Goal: Task Accomplishment & Management: Manage account settings

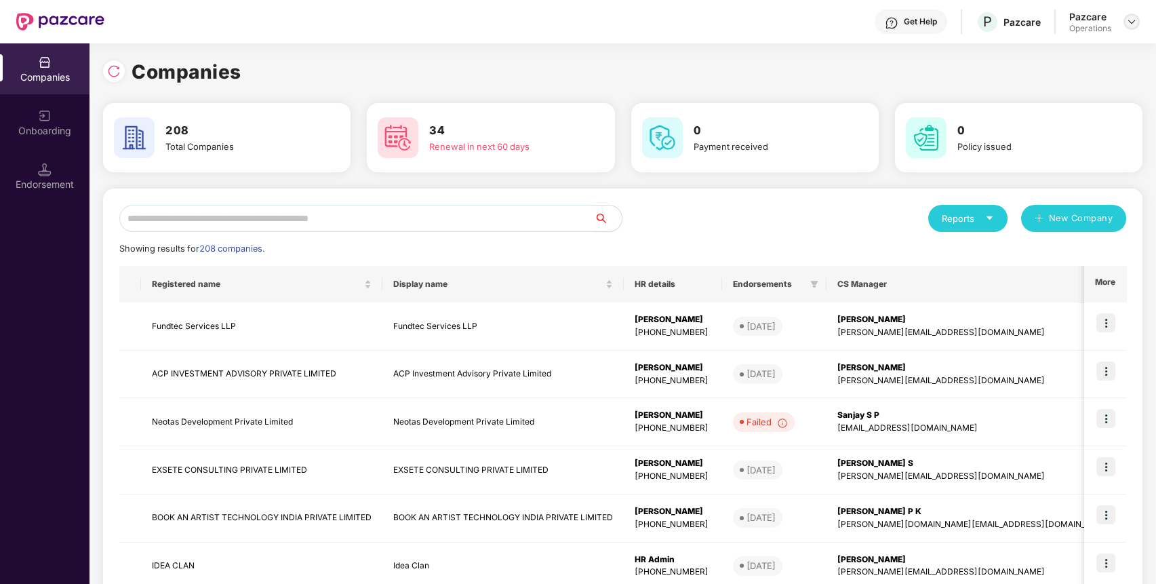
click at [1130, 28] on div at bounding box center [1131, 22] width 16 height 16
click at [1036, 82] on div "Logout" at bounding box center [1069, 80] width 176 height 26
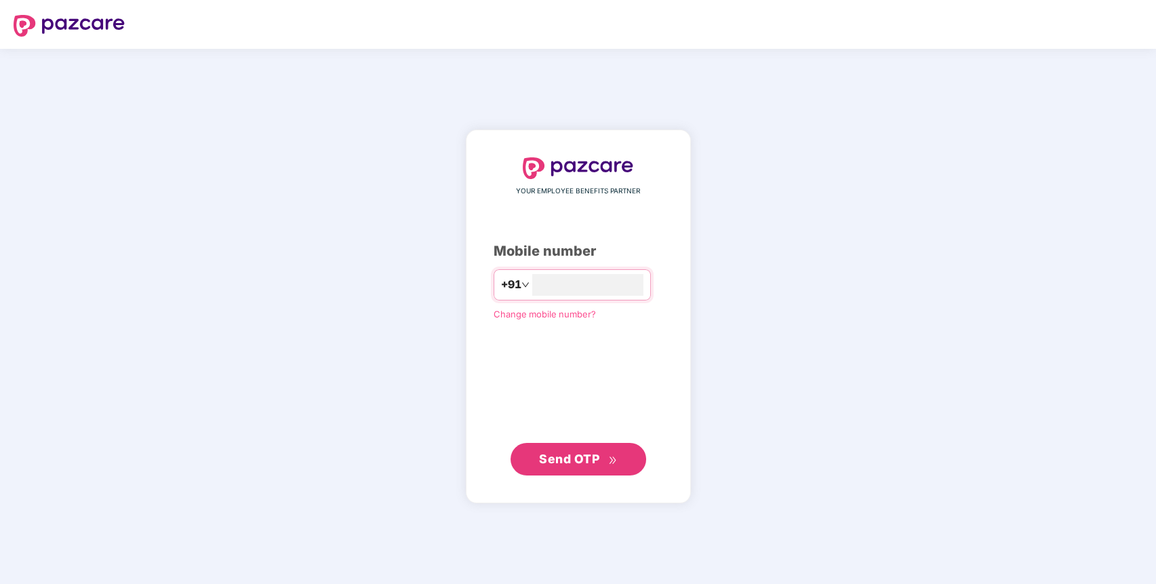
type input "**********"
click at [594, 466] on span "Send OTP" at bounding box center [578, 458] width 78 height 19
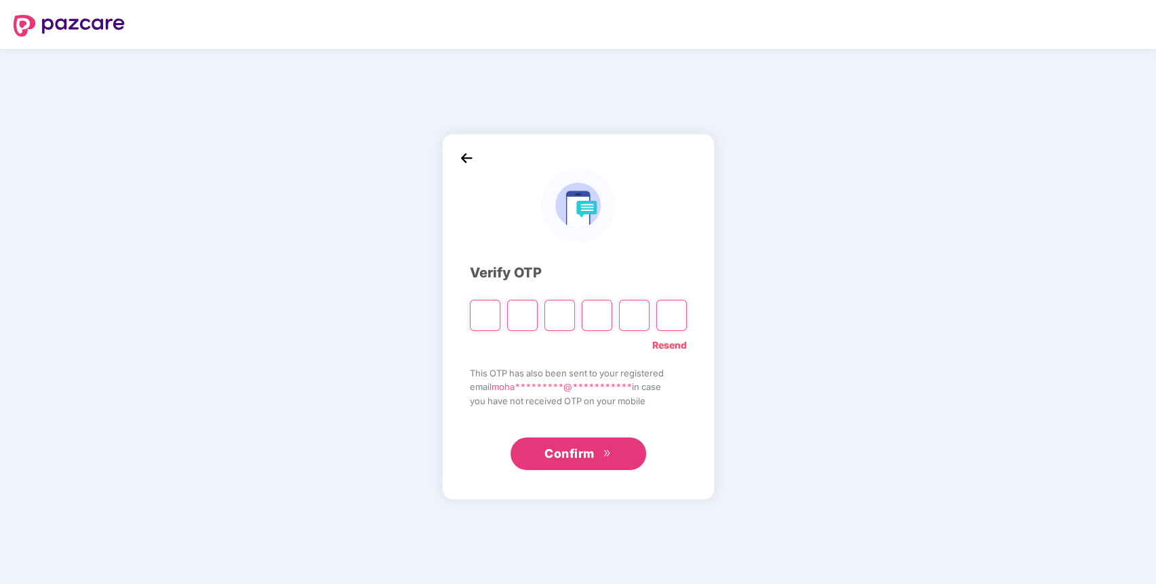
paste input "*"
type input "*"
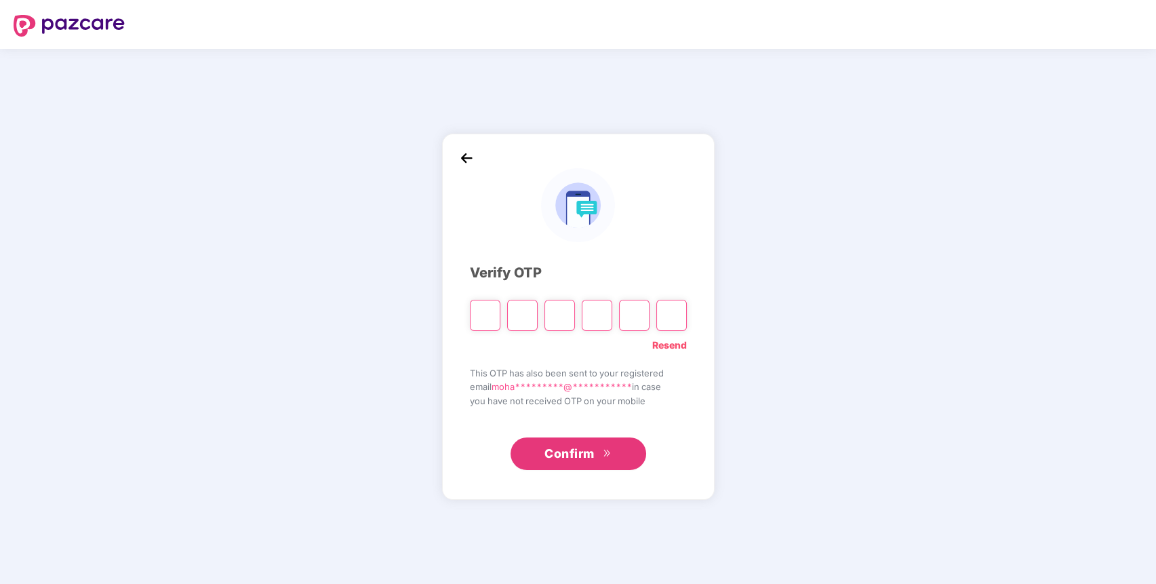
type input "*"
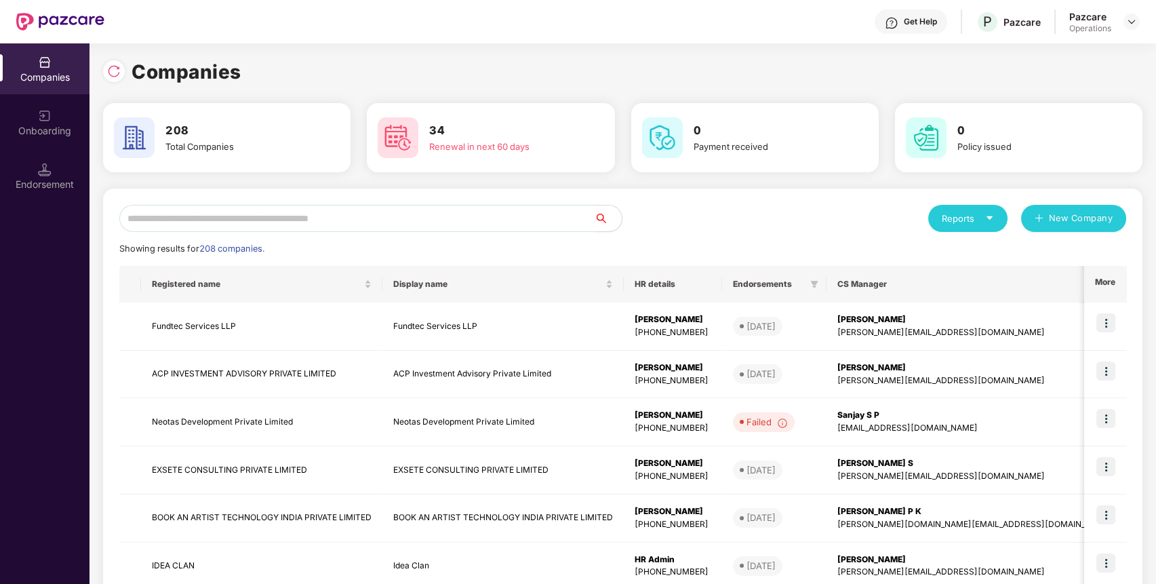
click at [367, 222] on input "text" at bounding box center [356, 218] width 475 height 27
paste input "**********"
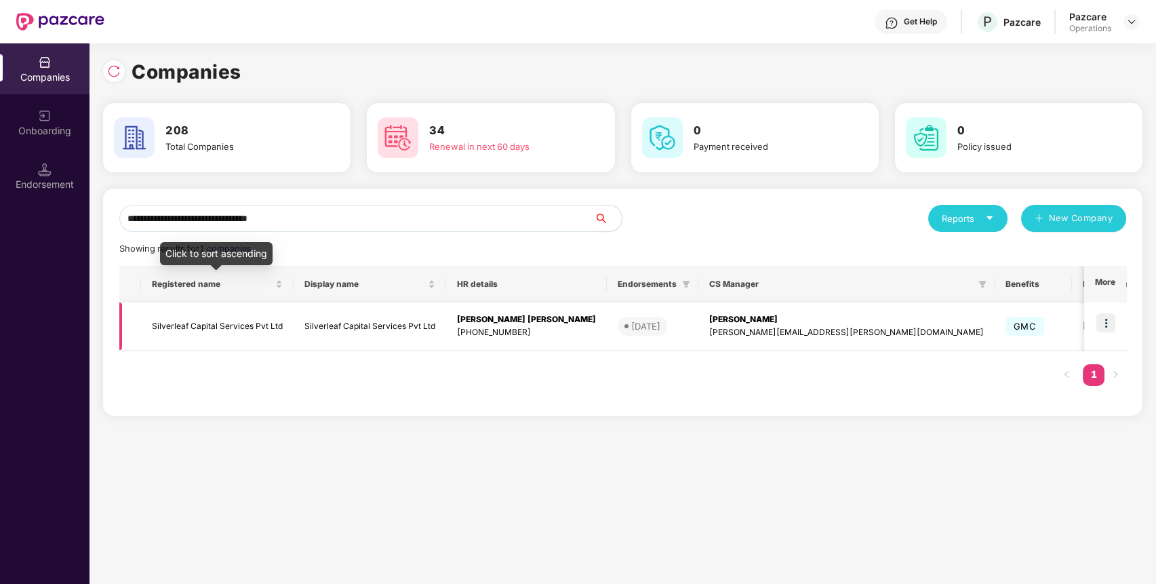
type input "**********"
click at [190, 314] on td "Silverleaf Capital Services Pvt Ltd" at bounding box center [217, 326] width 152 height 48
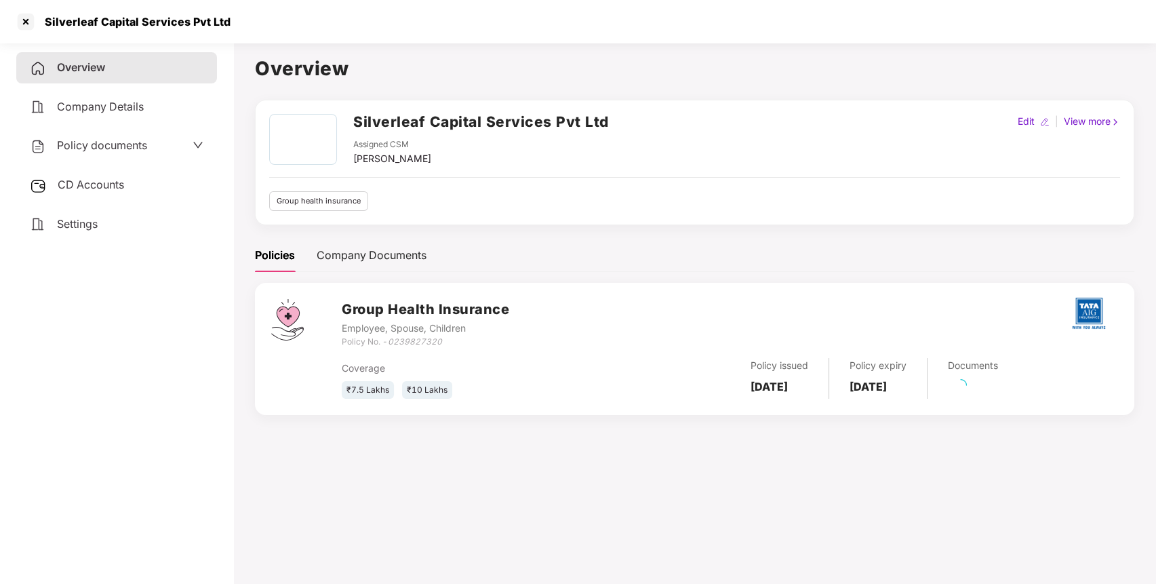
click at [127, 144] on span "Policy documents" at bounding box center [102, 145] width 90 height 14
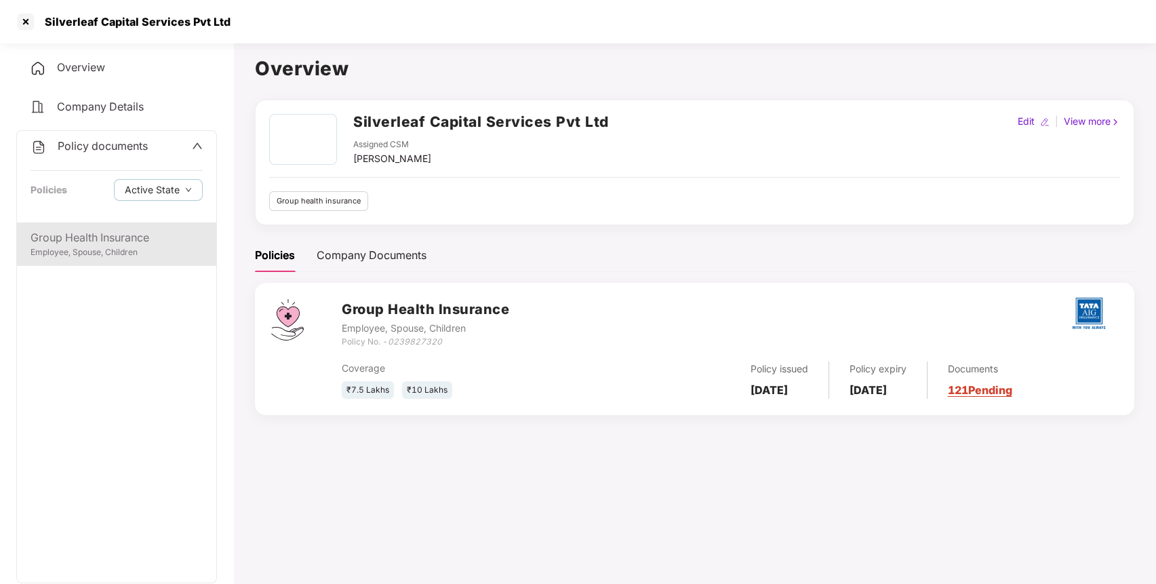
click at [123, 232] on div "Group Health Insurance" at bounding box center [116, 237] width 172 height 17
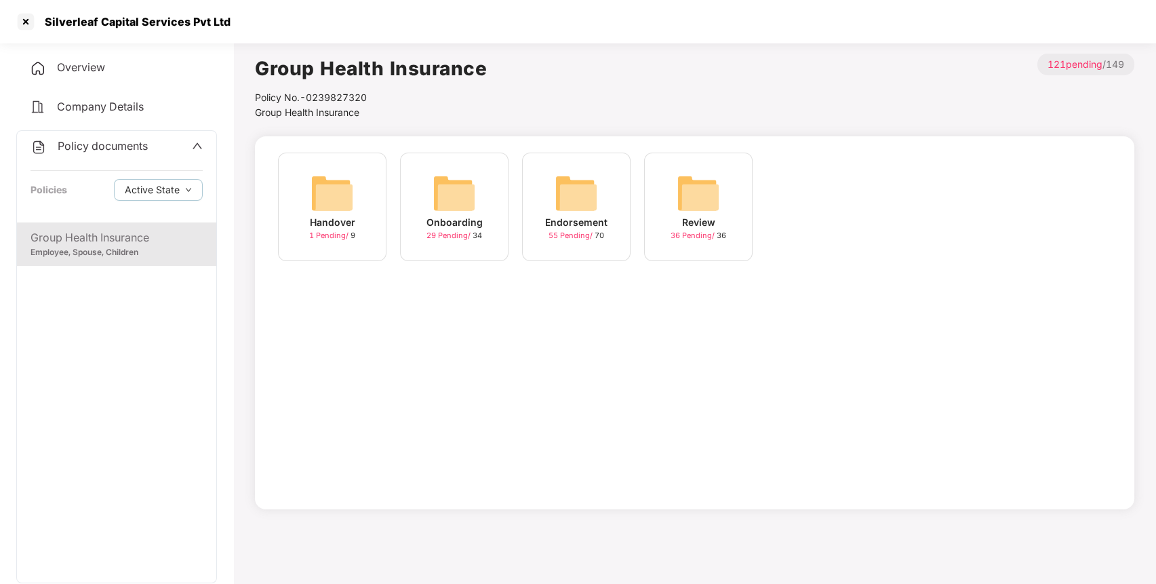
click at [591, 221] on div "Endorsement" at bounding box center [576, 222] width 62 height 15
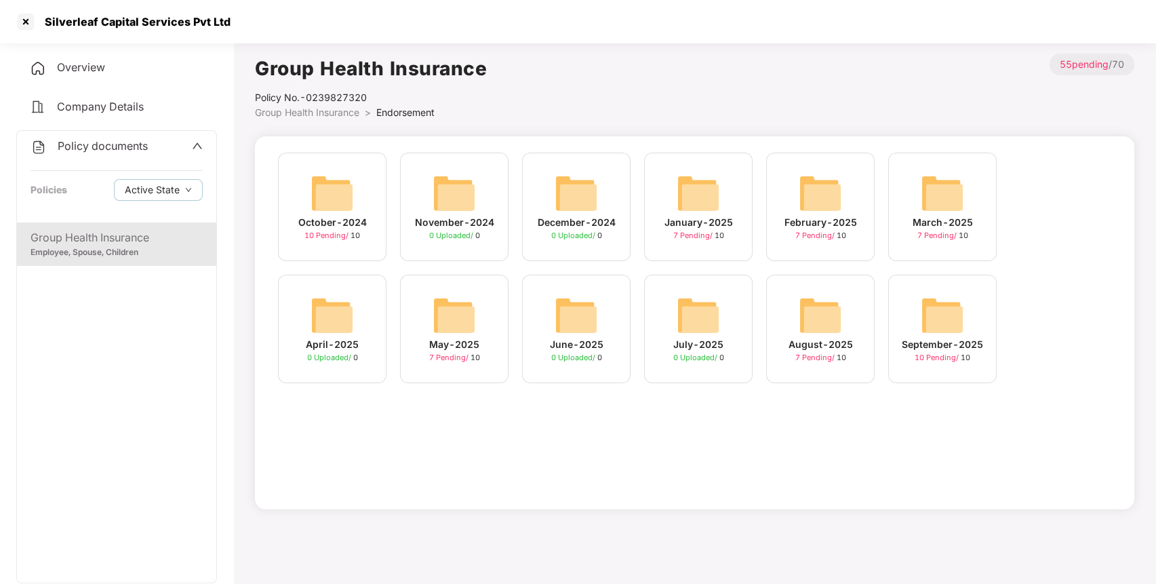
click at [918, 333] on div "September-2025 10 Pending / 10" at bounding box center [942, 328] width 108 height 108
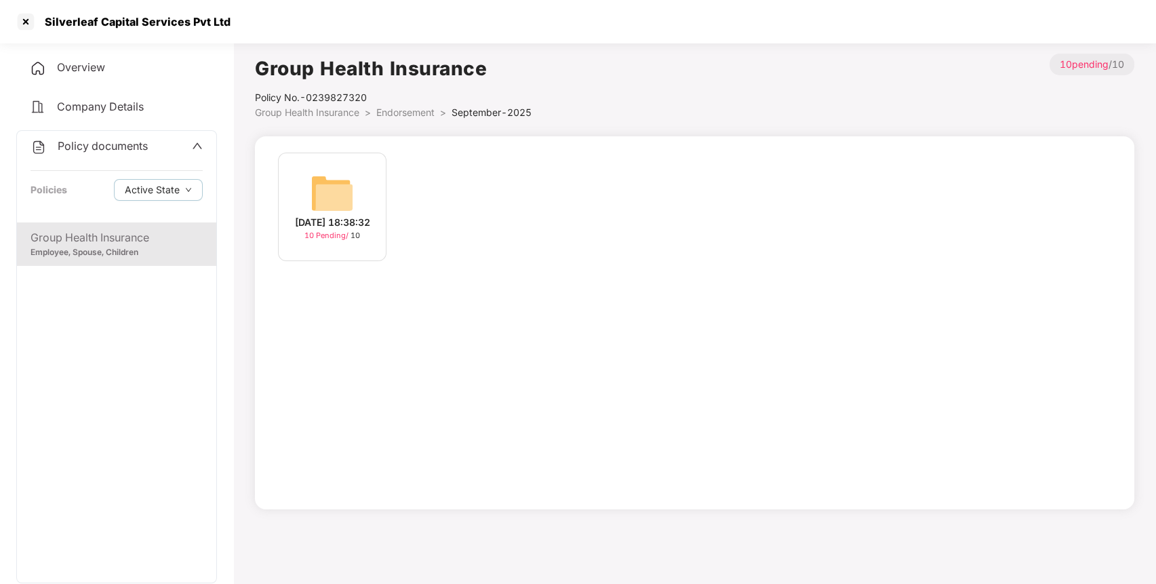
click at [344, 218] on div "[DATE] 18:38:32" at bounding box center [332, 222] width 75 height 15
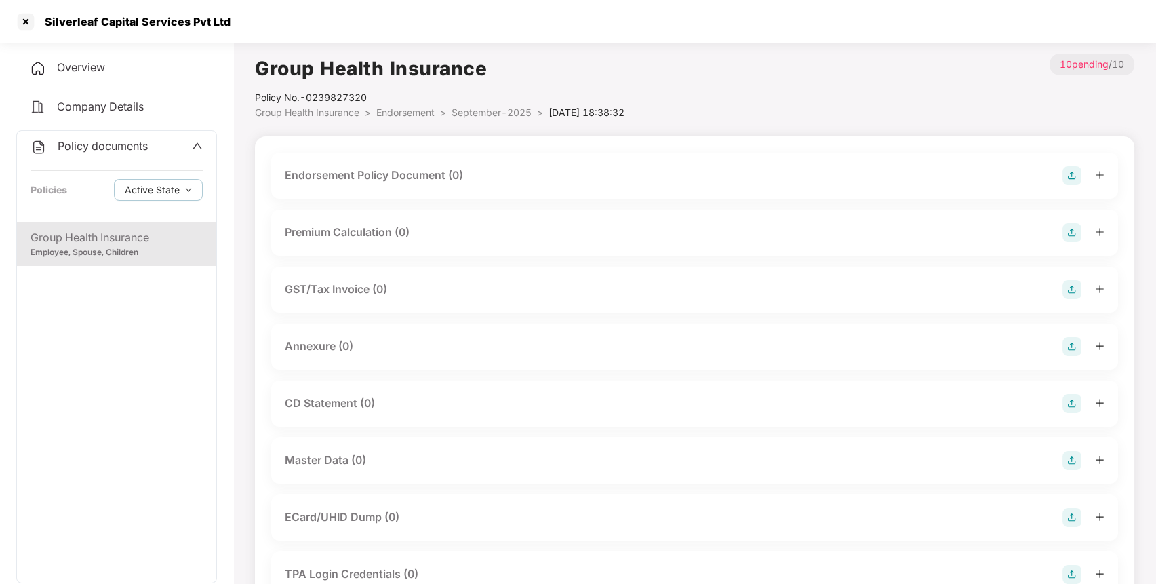
click at [1070, 183] on img at bounding box center [1071, 175] width 19 height 19
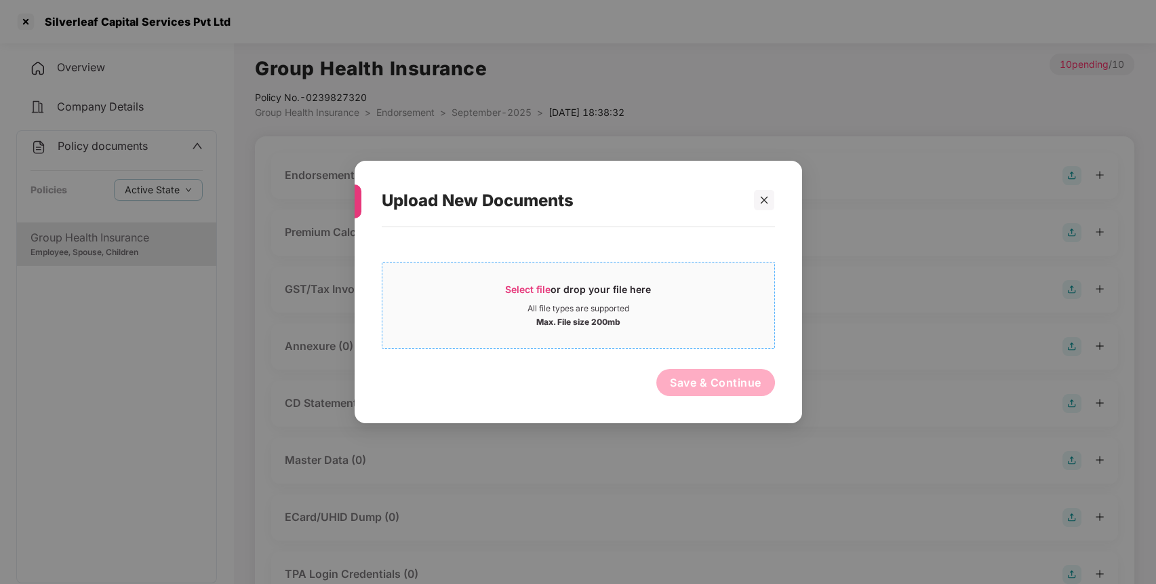
click at [599, 288] on div "Select file or drop your file here" at bounding box center [578, 293] width 146 height 20
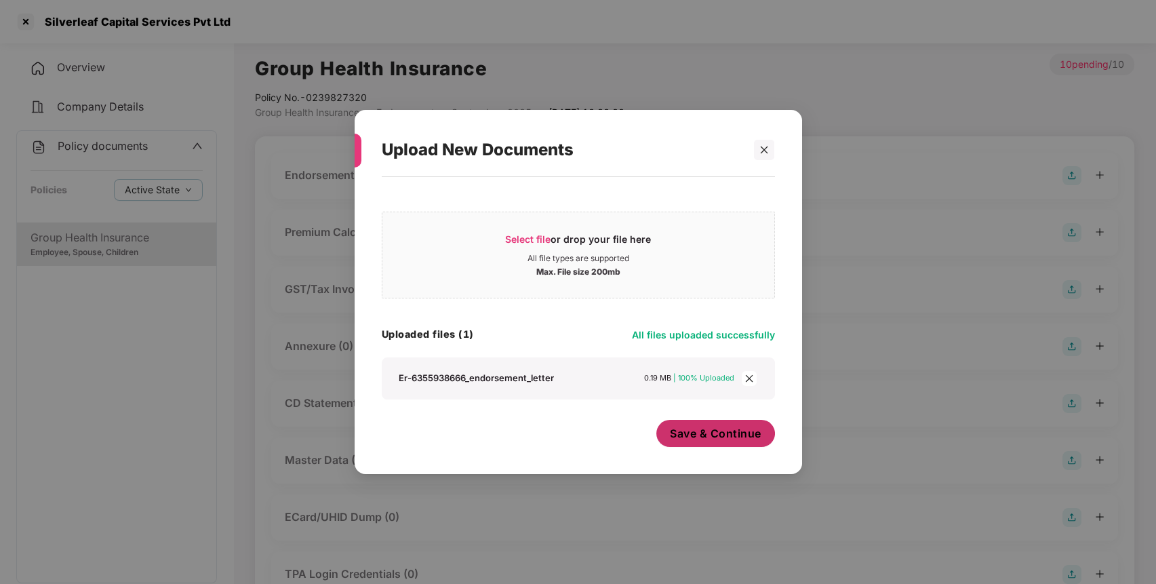
click at [737, 443] on button "Save & Continue" at bounding box center [715, 433] width 119 height 27
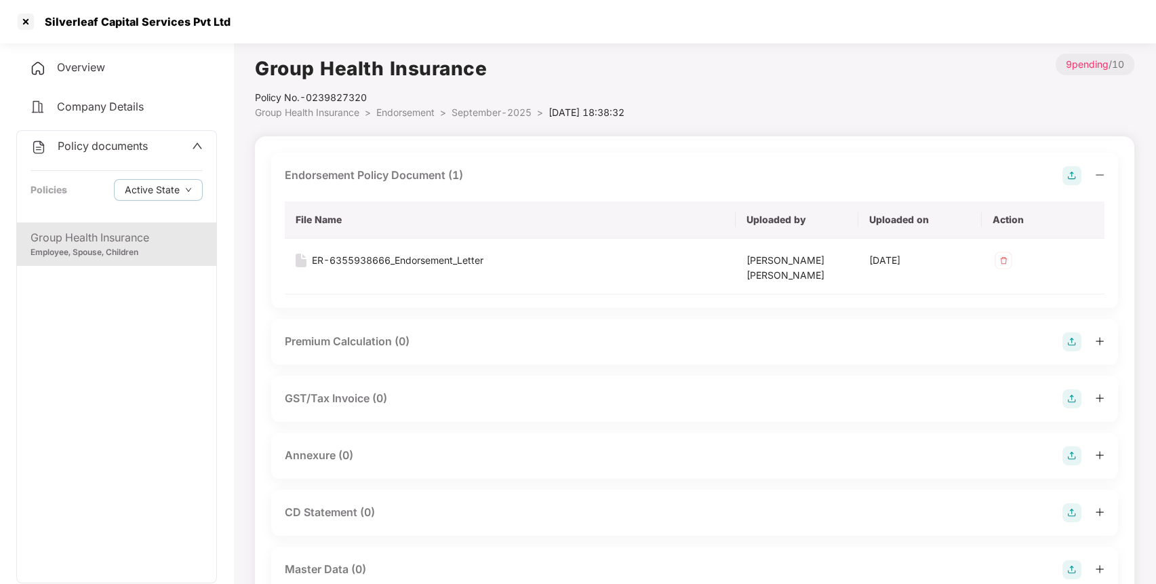
click at [1074, 452] on img at bounding box center [1071, 455] width 19 height 19
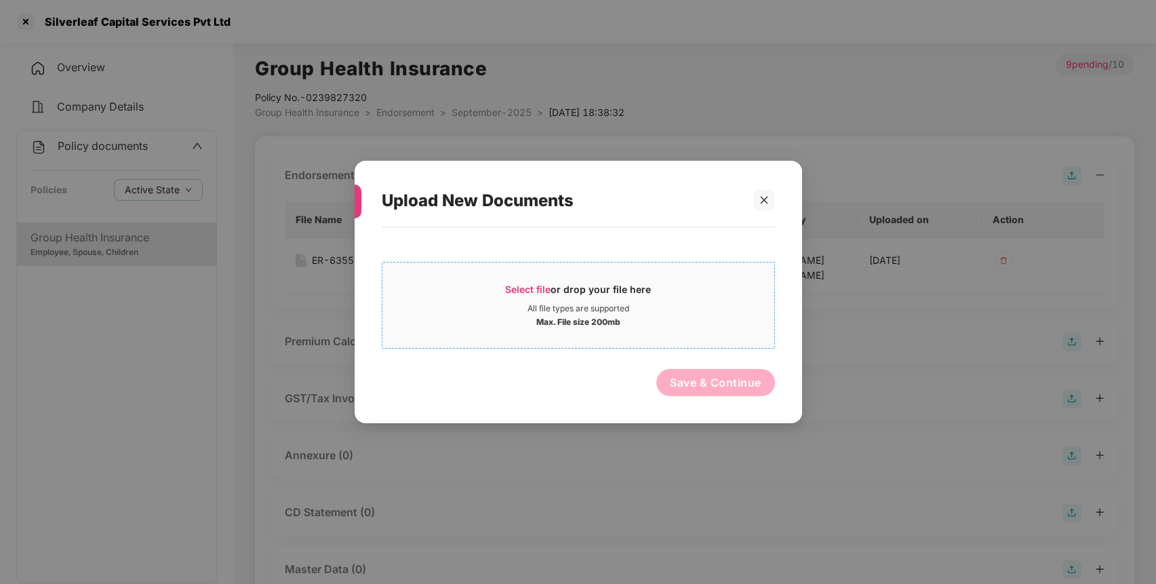
click at [557, 285] on div "Select file or drop your file here" at bounding box center [578, 293] width 146 height 20
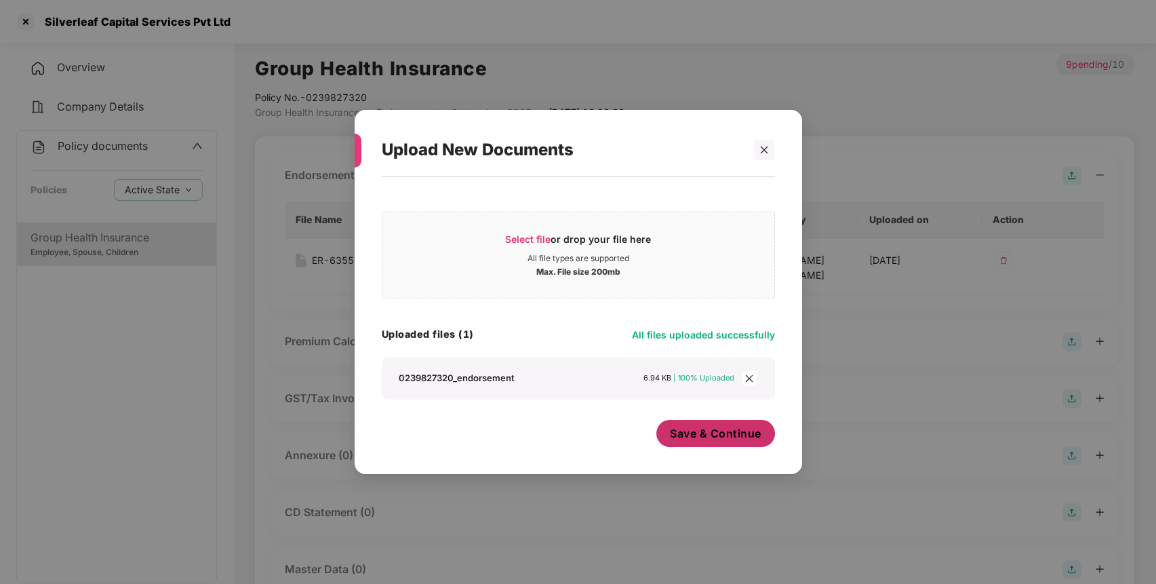
click at [704, 428] on span "Save & Continue" at bounding box center [715, 433] width 91 height 15
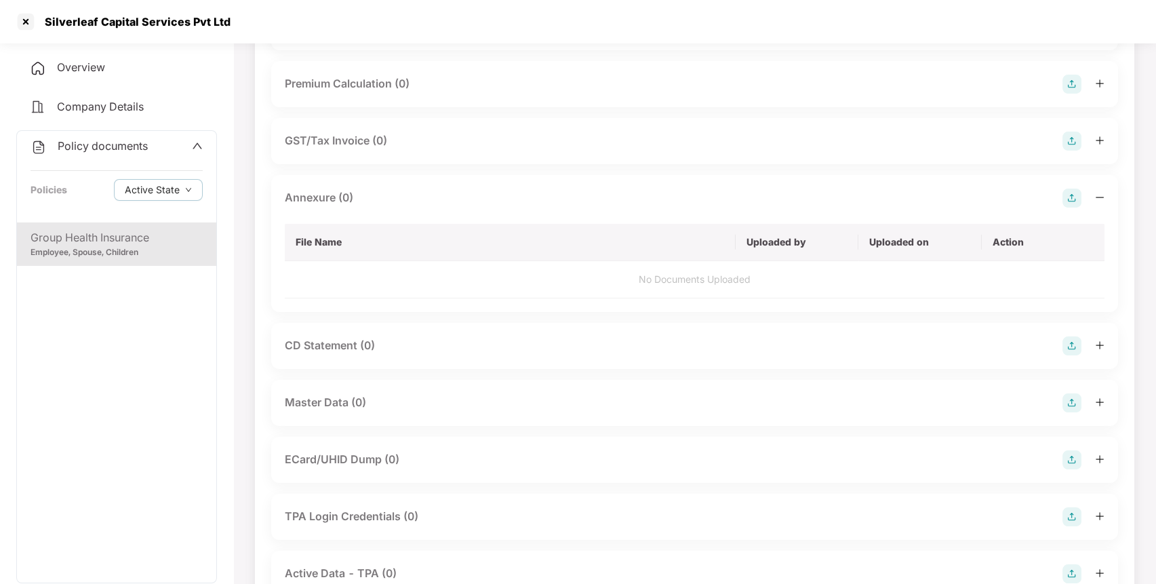
scroll to position [258, 0]
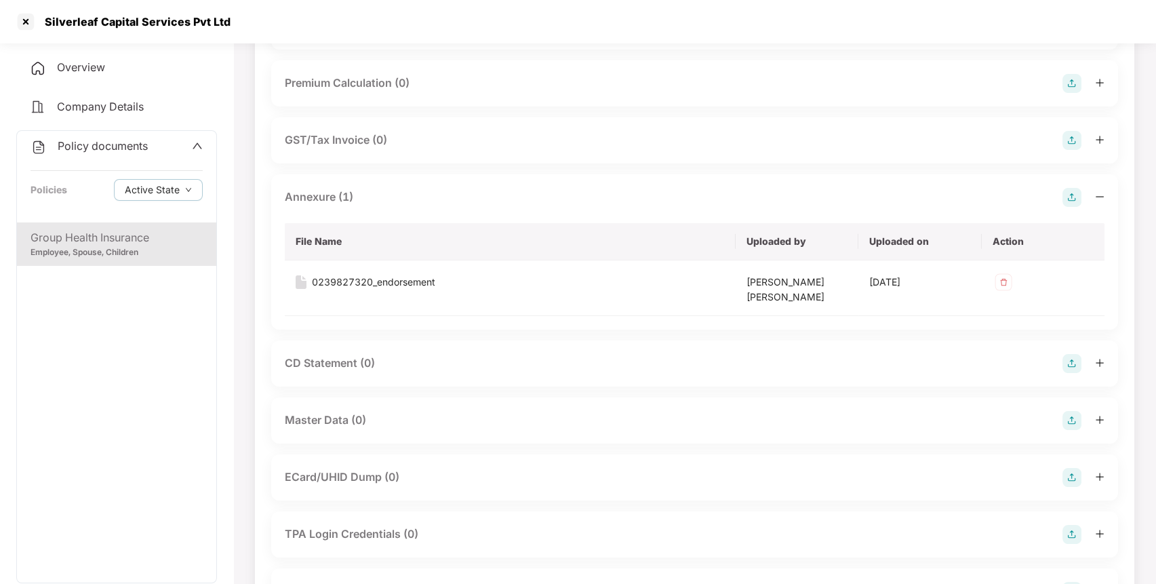
click at [1072, 426] on img at bounding box center [1071, 420] width 19 height 19
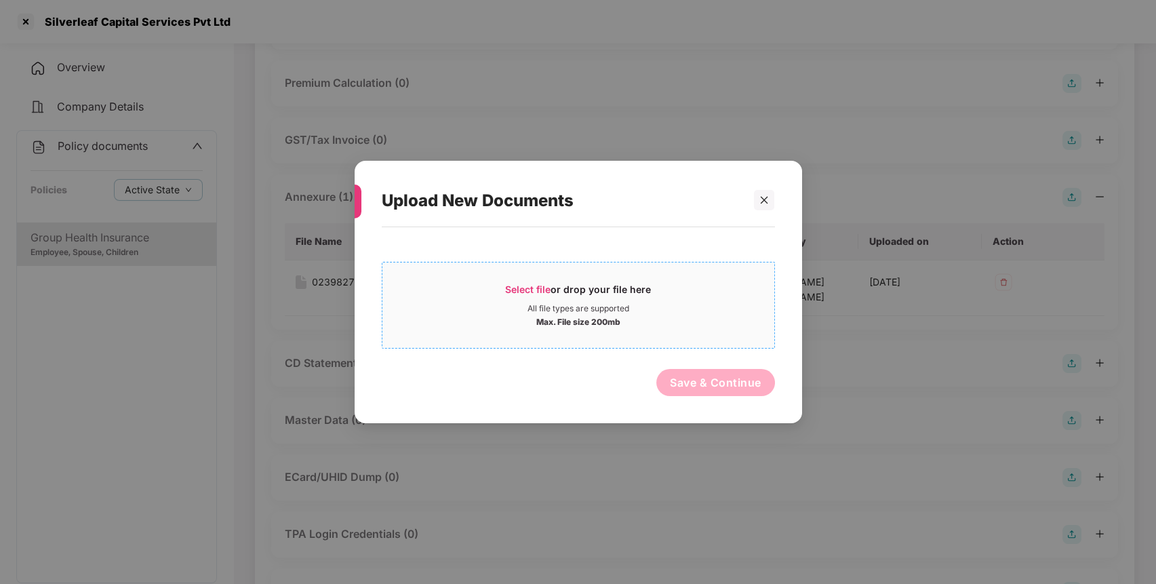
click at [666, 302] on div "Select file or drop your file here" at bounding box center [578, 293] width 392 height 20
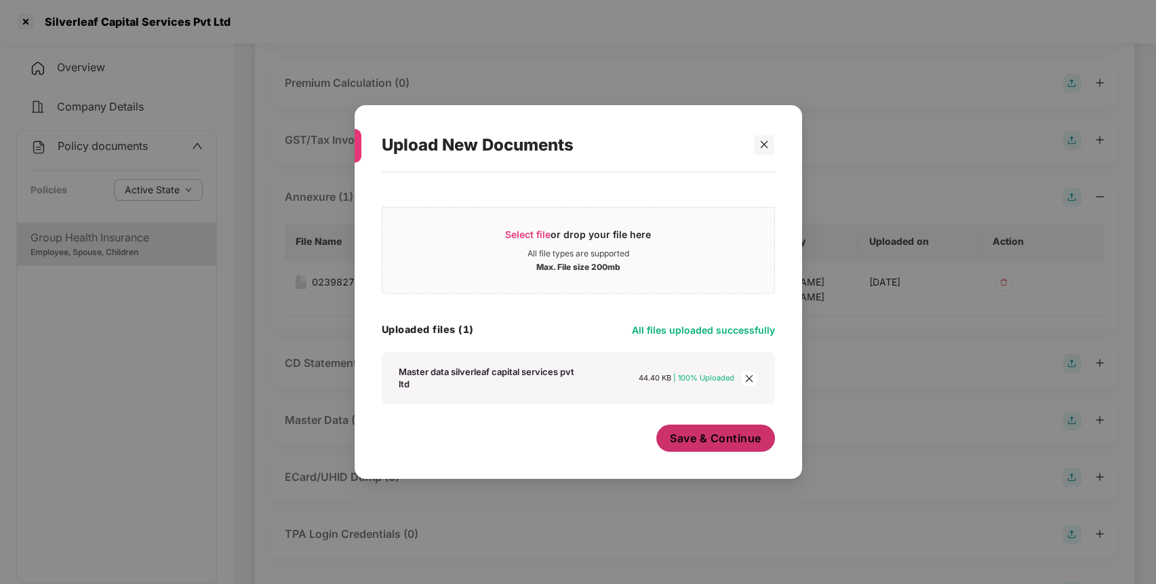
click at [728, 443] on span "Save & Continue" at bounding box center [715, 437] width 91 height 15
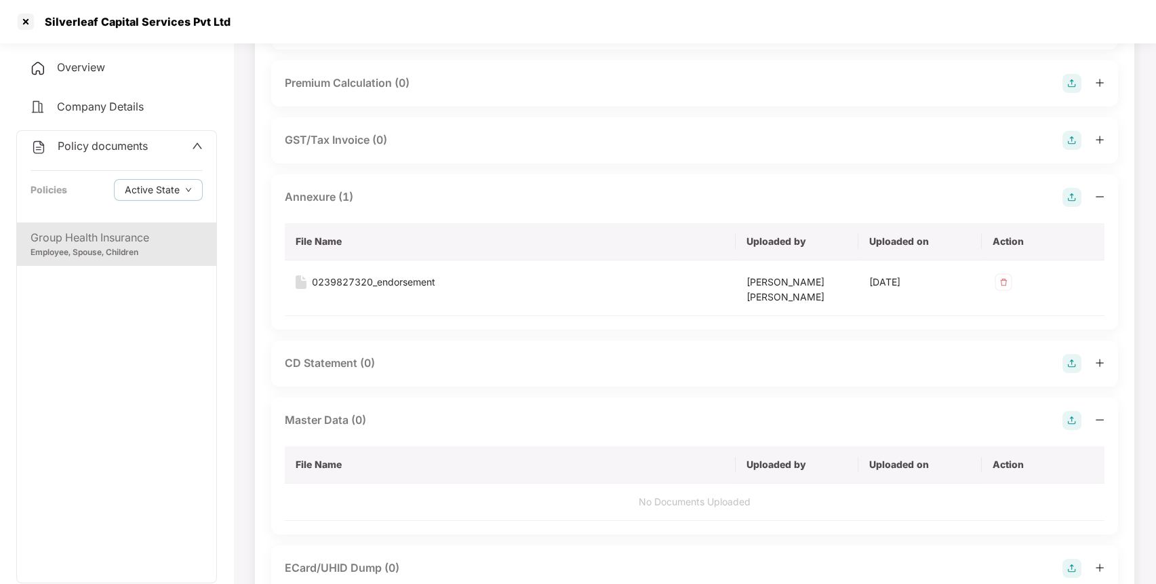
click at [109, 134] on div "Policy documents Policies Active State" at bounding box center [116, 176] width 199 height 91
click at [108, 145] on span "Policy documents" at bounding box center [103, 146] width 90 height 14
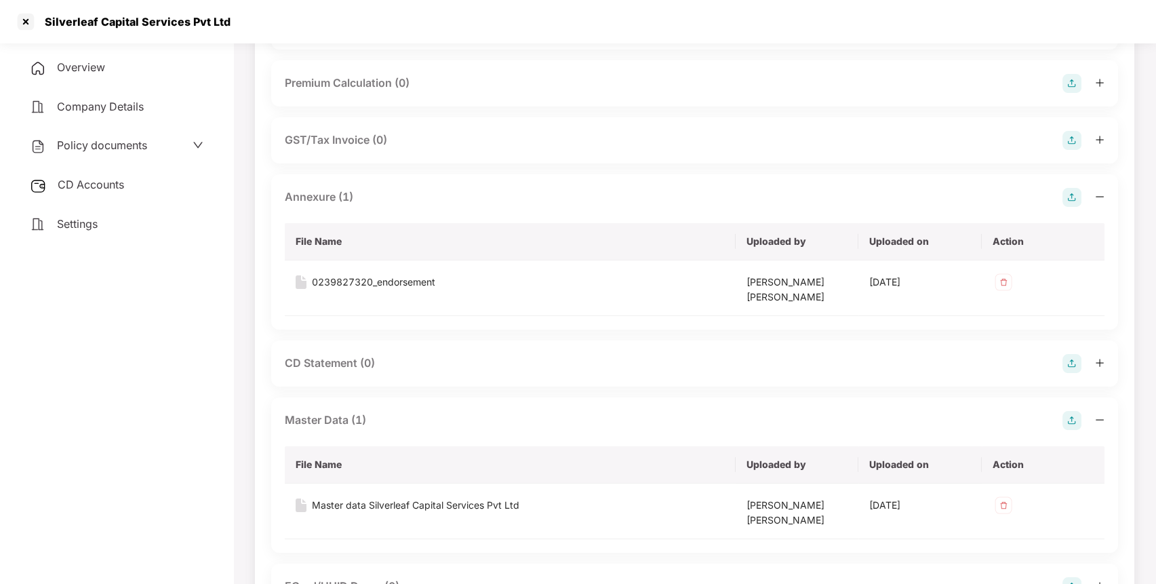
click at [102, 180] on span "CD Accounts" at bounding box center [91, 185] width 66 height 14
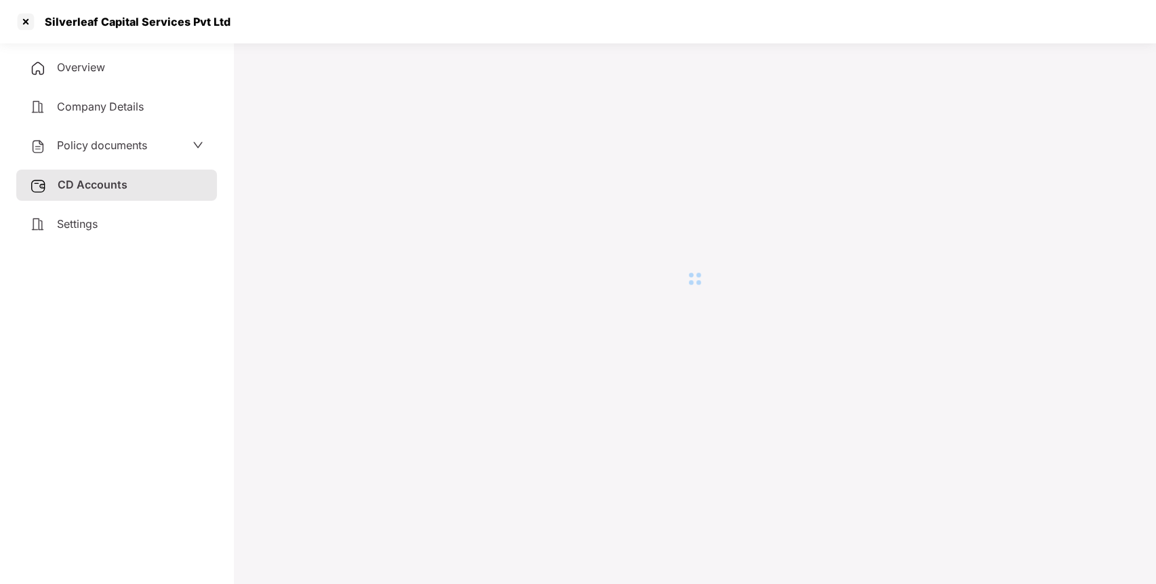
scroll to position [37, 0]
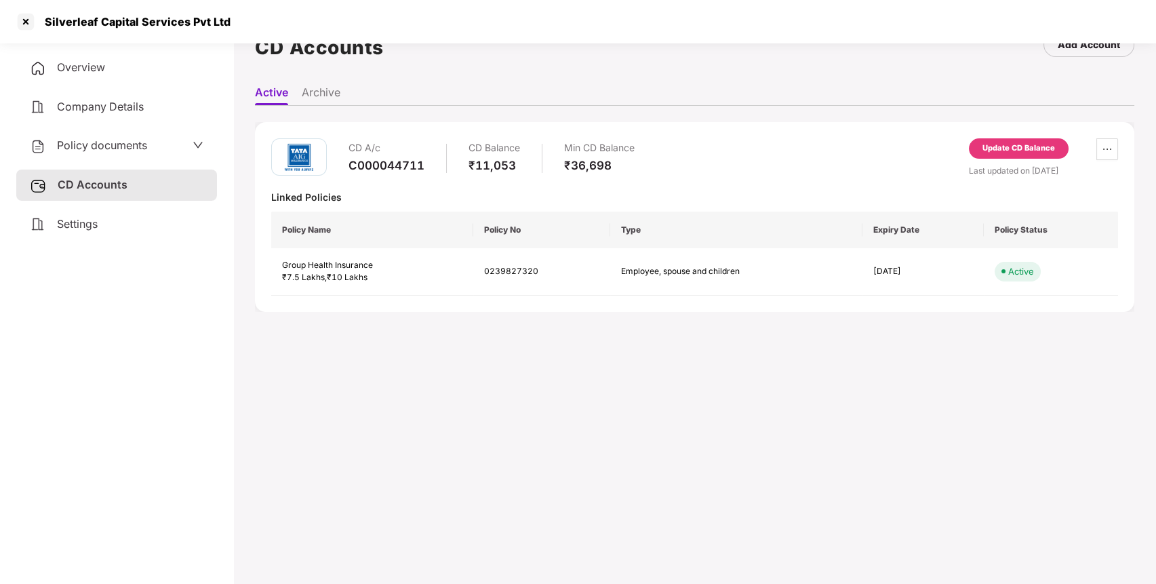
click at [1052, 144] on div "Update CD Balance" at bounding box center [1018, 148] width 73 height 12
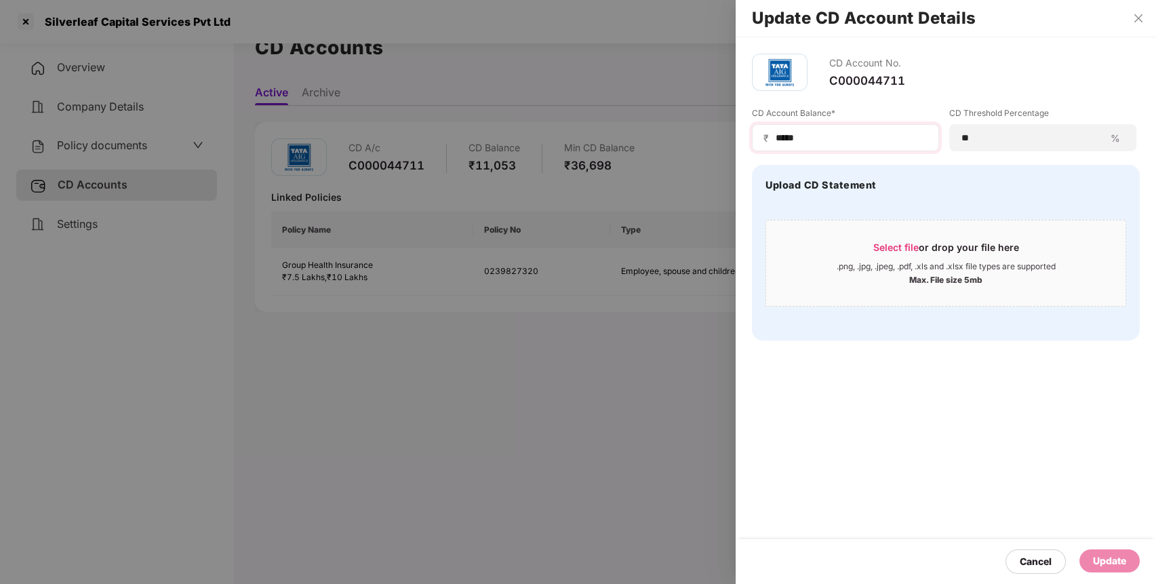
drag, startPoint x: 819, startPoint y: 148, endPoint x: 832, endPoint y: 143, distance: 13.7
click at [819, 148] on div "₹ *****" at bounding box center [845, 137] width 187 height 27
click at [834, 141] on input "*****" at bounding box center [850, 138] width 153 height 14
type input "*****"
click at [1109, 565] on div "Update" at bounding box center [1109, 560] width 33 height 15
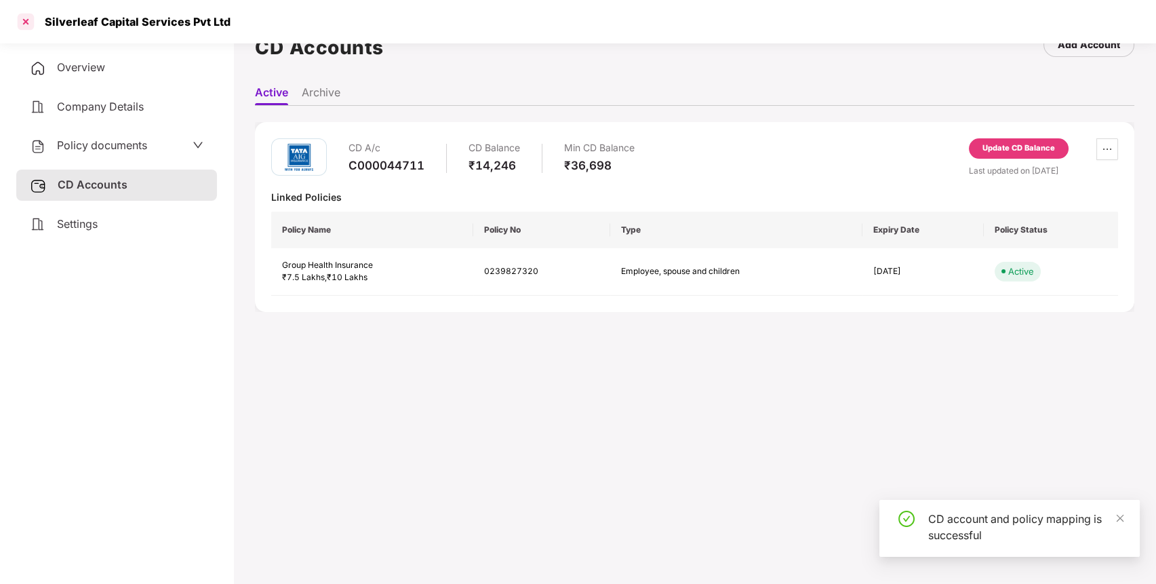
click at [31, 27] on div at bounding box center [26, 22] width 22 height 22
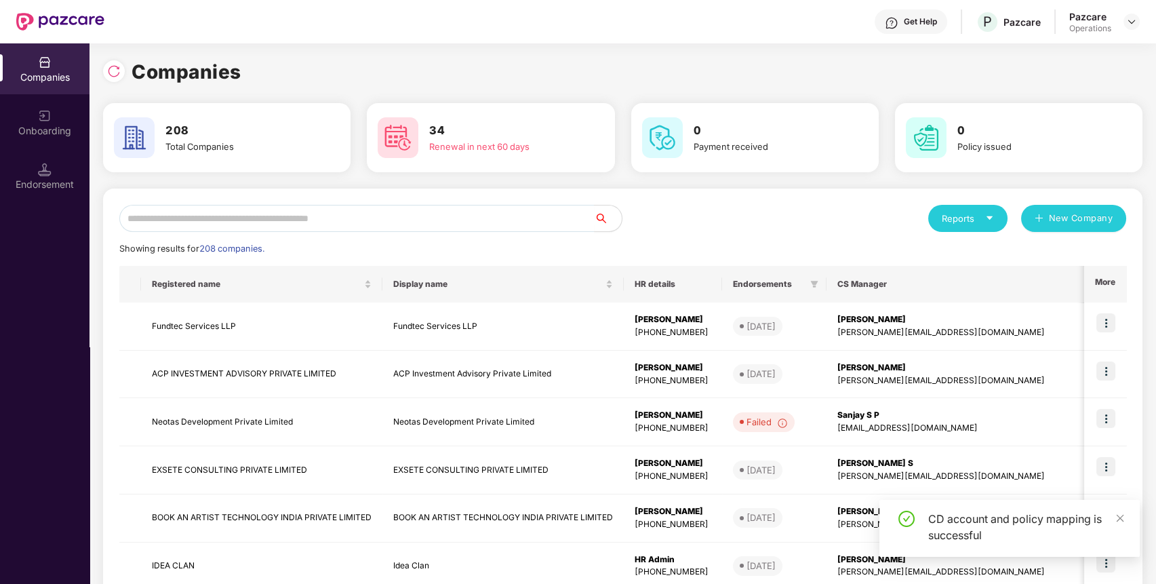
scroll to position [0, 0]
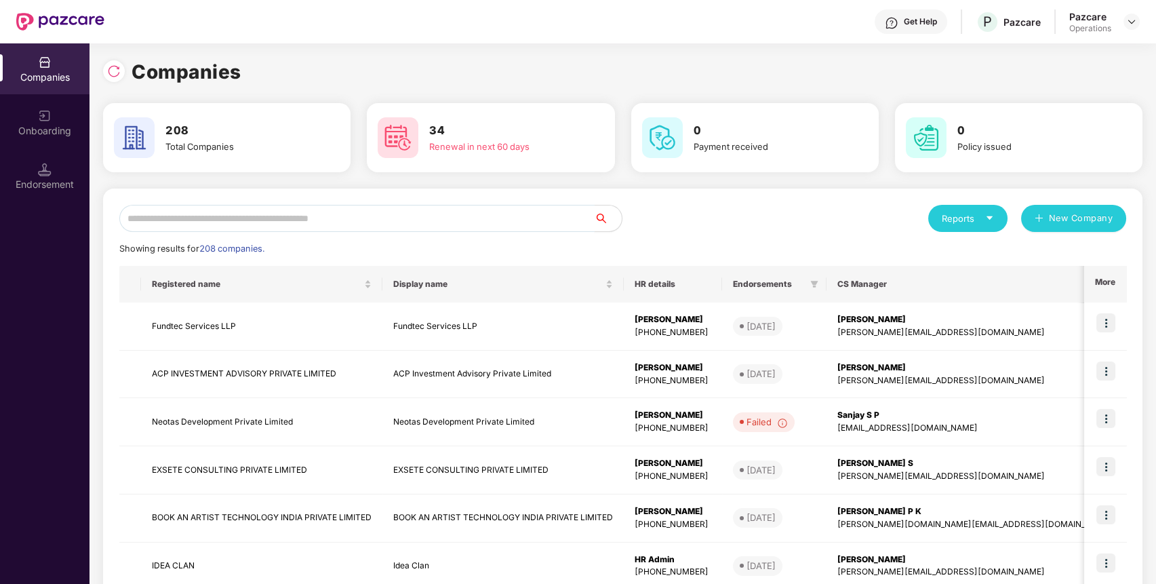
click at [274, 223] on input "text" at bounding box center [356, 218] width 475 height 27
type input "*"
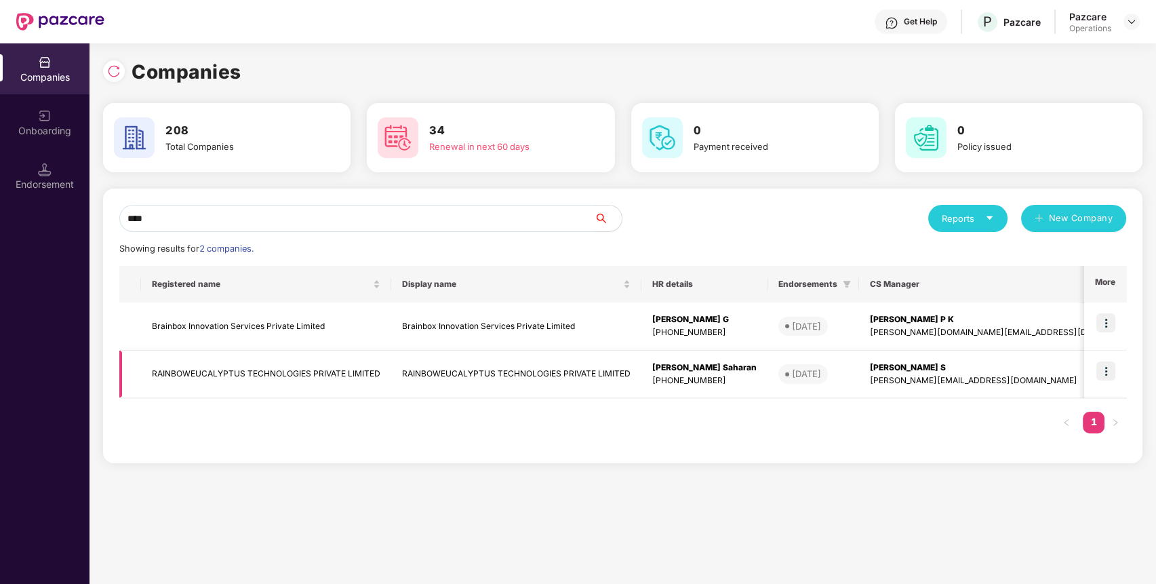
type input "****"
click at [284, 375] on td "RAINBOWEUCALYPTUS TECHNOLOGIES PRIVATE LIMITED" at bounding box center [266, 374] width 250 height 48
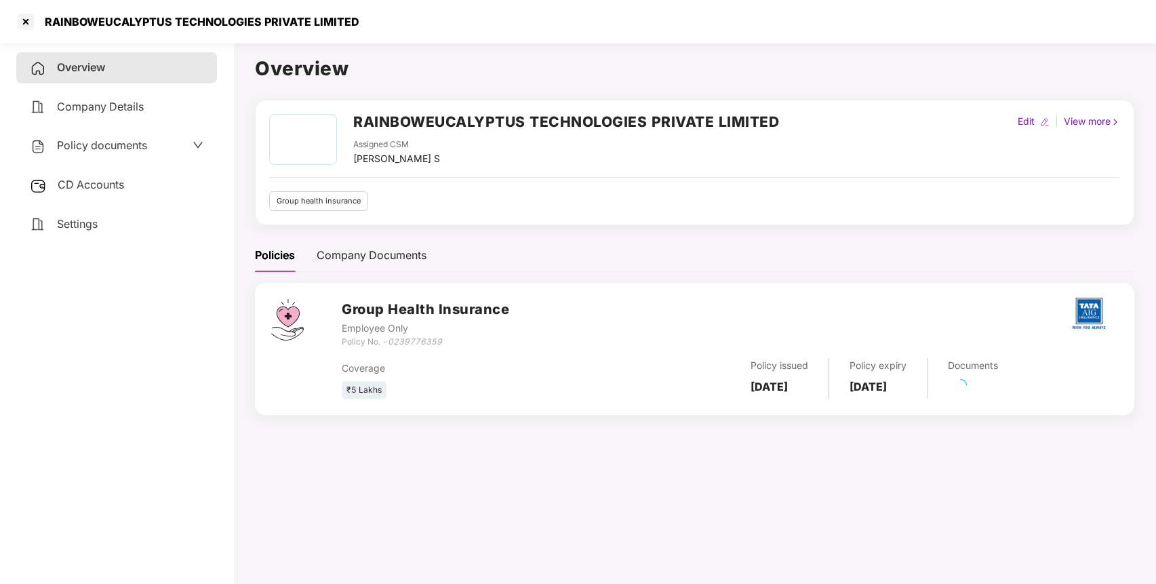
click at [179, 155] on div "Policy documents" at bounding box center [116, 145] width 201 height 31
click at [187, 146] on div "Policy documents" at bounding box center [117, 146] width 174 height 18
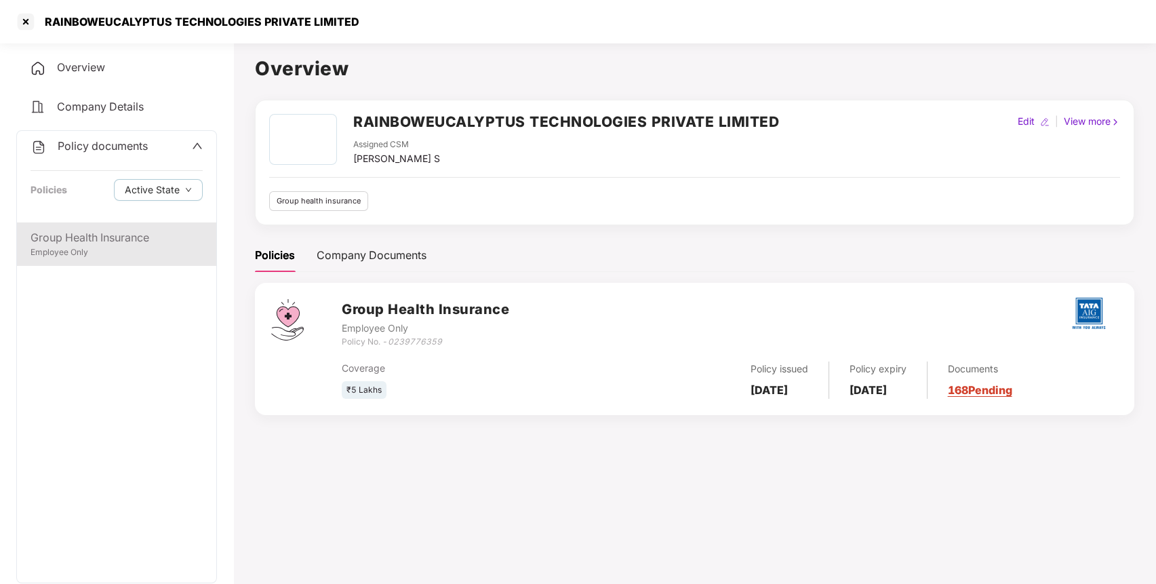
click at [133, 242] on div "Group Health Insurance" at bounding box center [116, 237] width 172 height 17
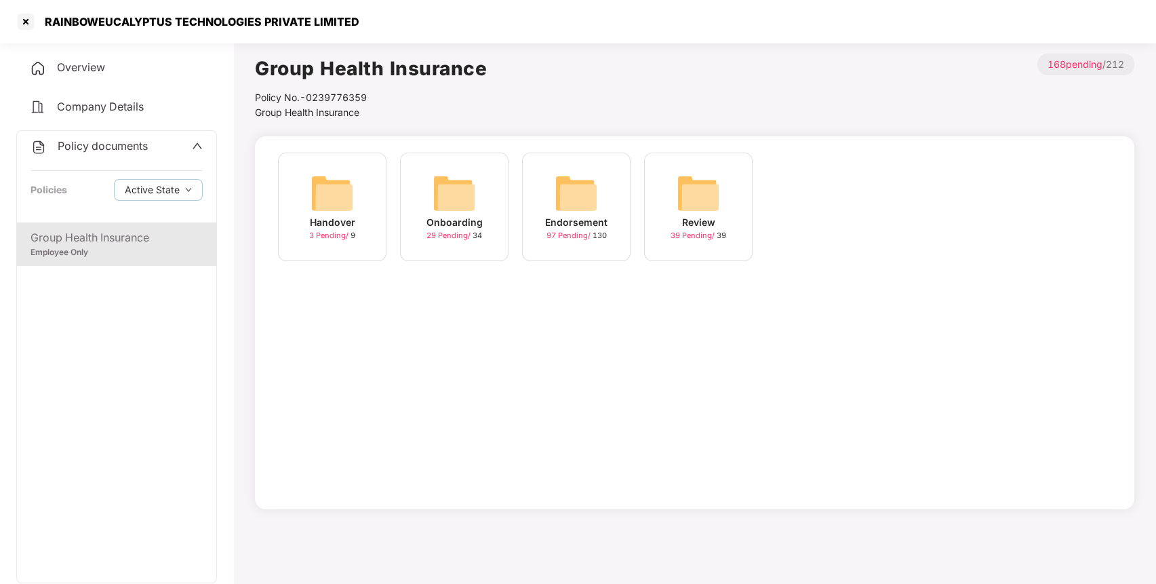
click at [577, 190] on img at bounding box center [575, 192] width 43 height 43
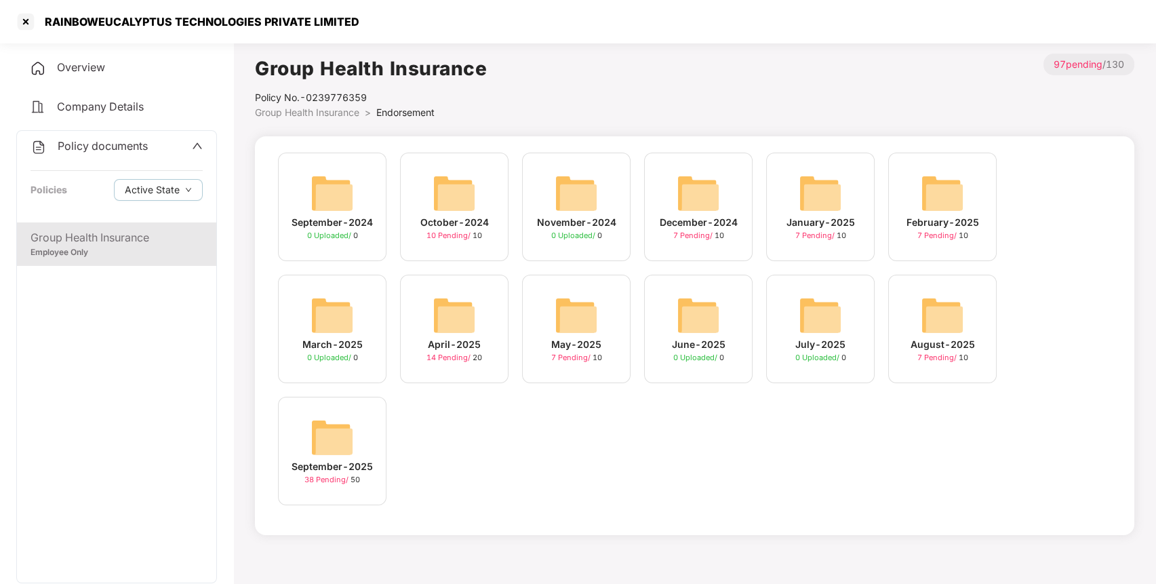
click at [365, 417] on div "September-2025 38 Pending / 50" at bounding box center [332, 450] width 108 height 108
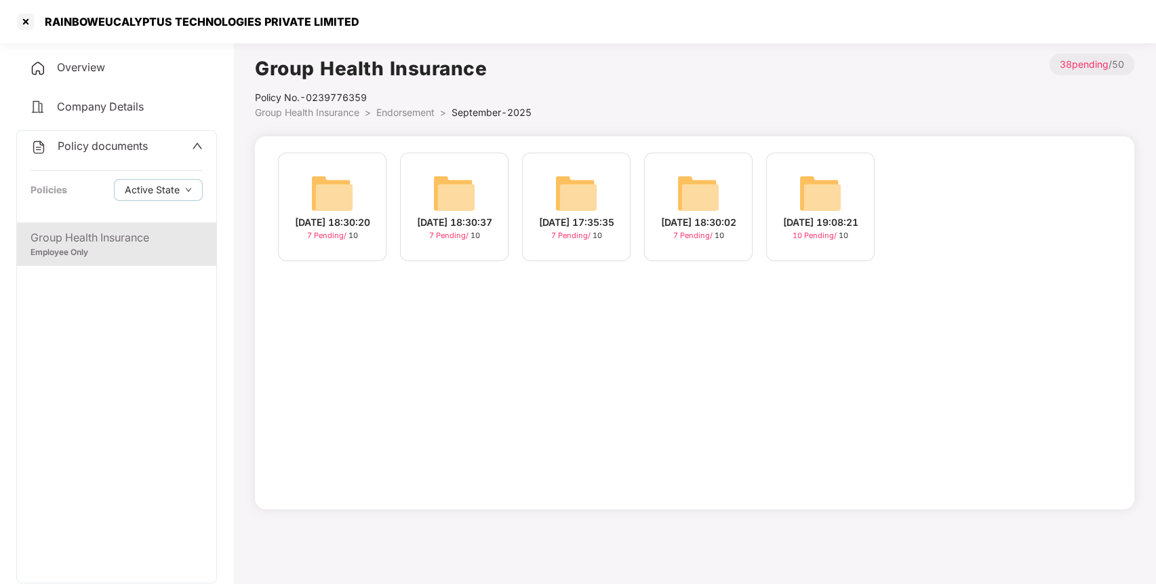
click at [830, 174] on img at bounding box center [819, 192] width 43 height 43
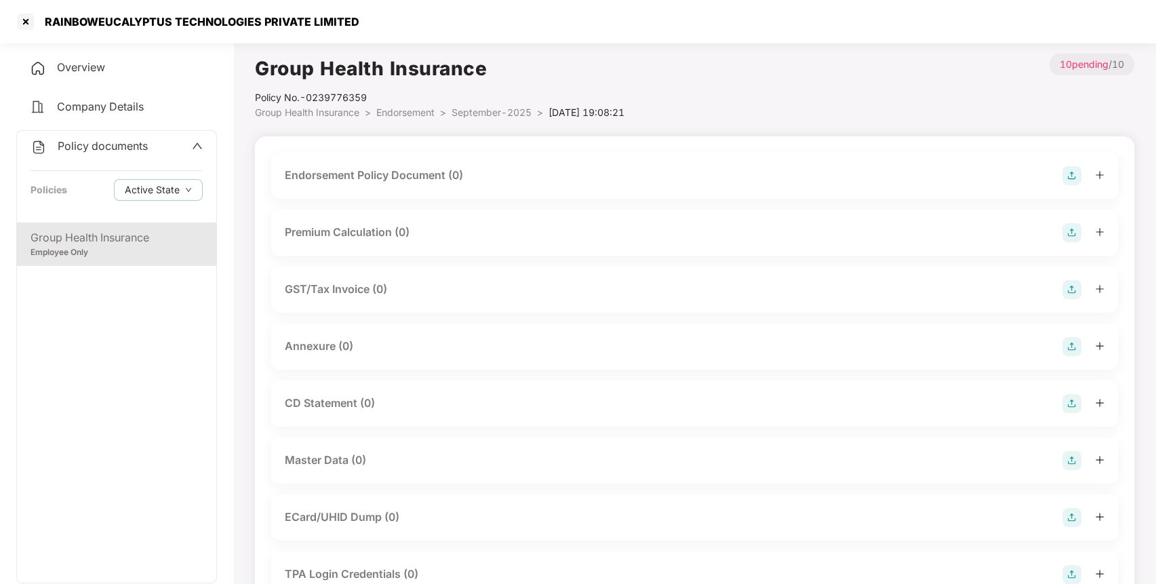
click at [1071, 174] on img at bounding box center [1071, 175] width 19 height 19
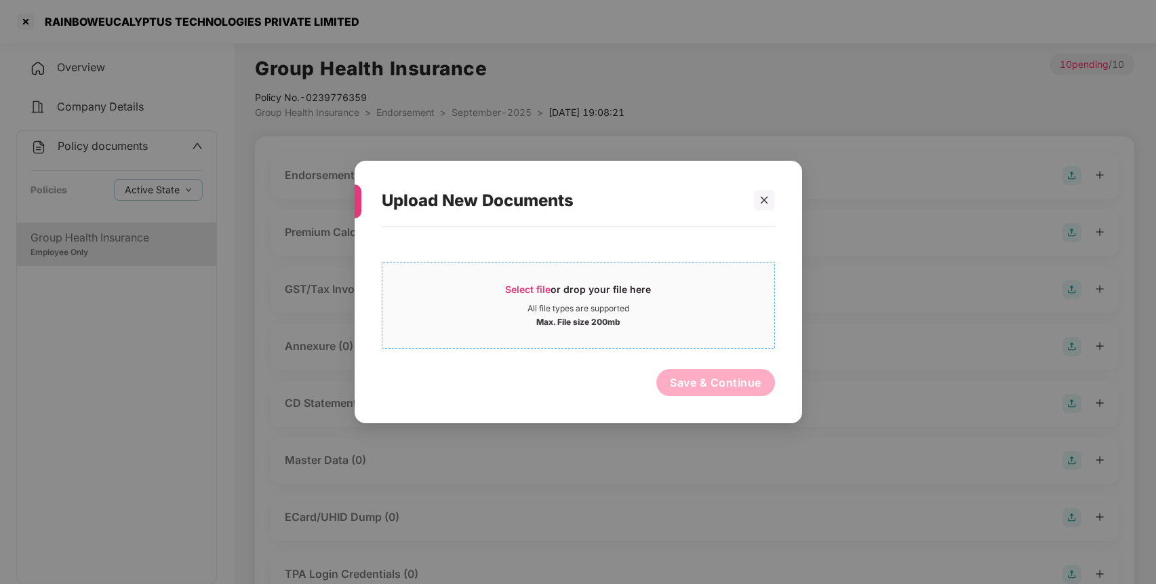
click at [695, 291] on div "Select file or drop your file here" at bounding box center [578, 293] width 392 height 20
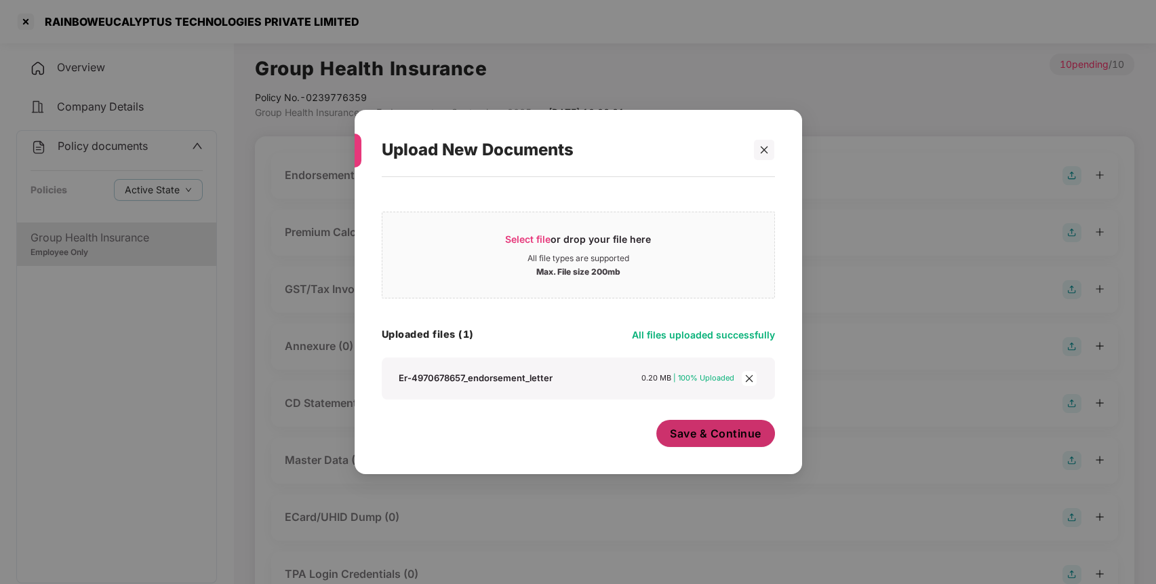
click at [690, 439] on span "Save & Continue" at bounding box center [715, 433] width 91 height 15
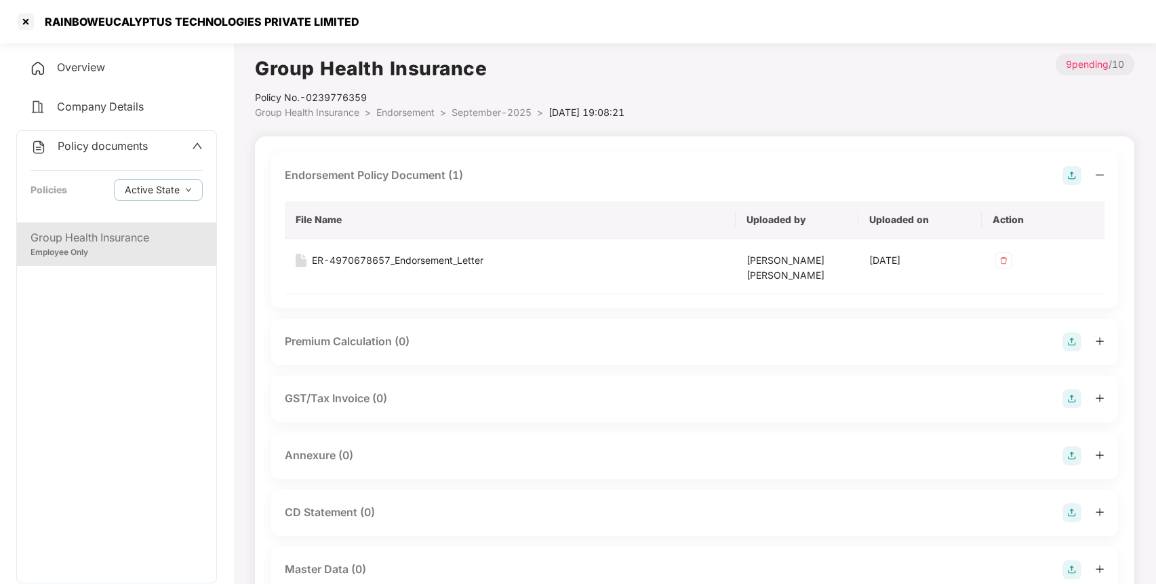
click at [1070, 454] on img at bounding box center [1071, 455] width 19 height 19
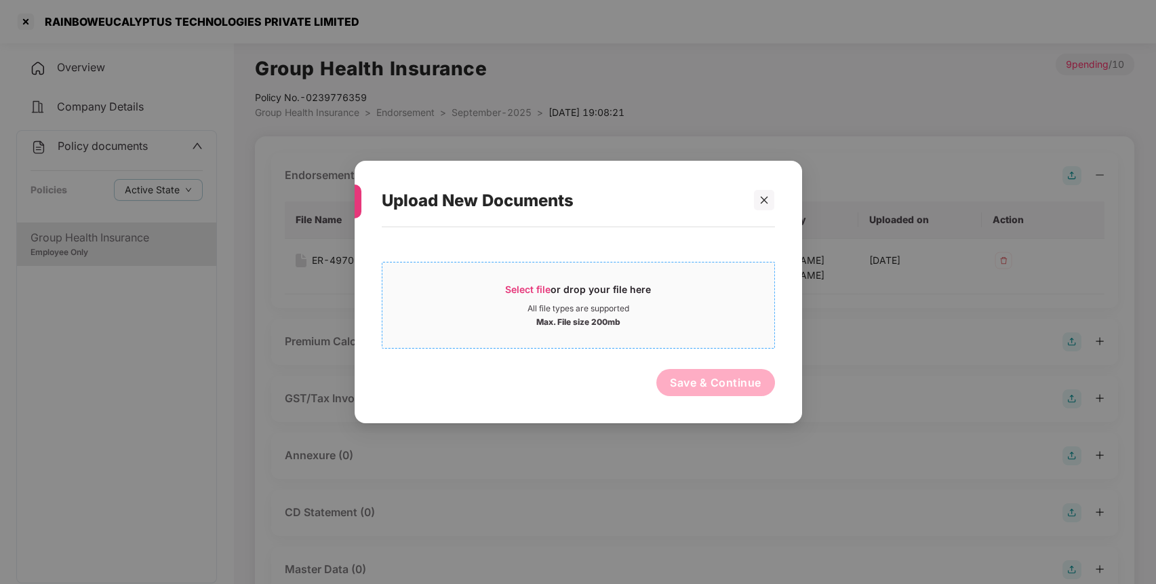
click at [657, 285] on div "Select file or drop your file here" at bounding box center [578, 293] width 392 height 20
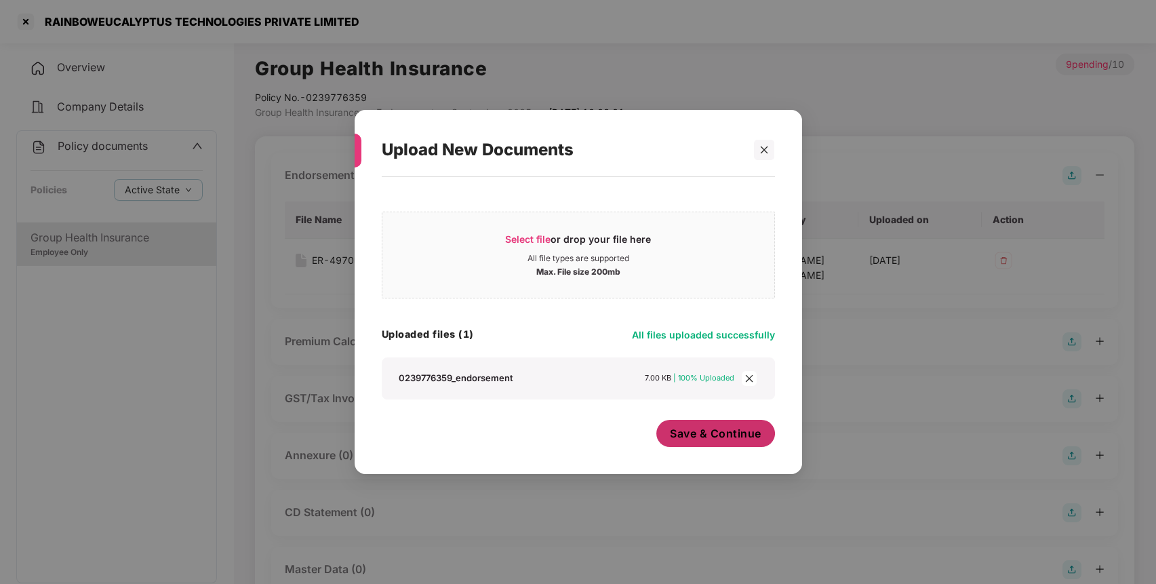
click at [753, 439] on span "Save & Continue" at bounding box center [715, 433] width 91 height 15
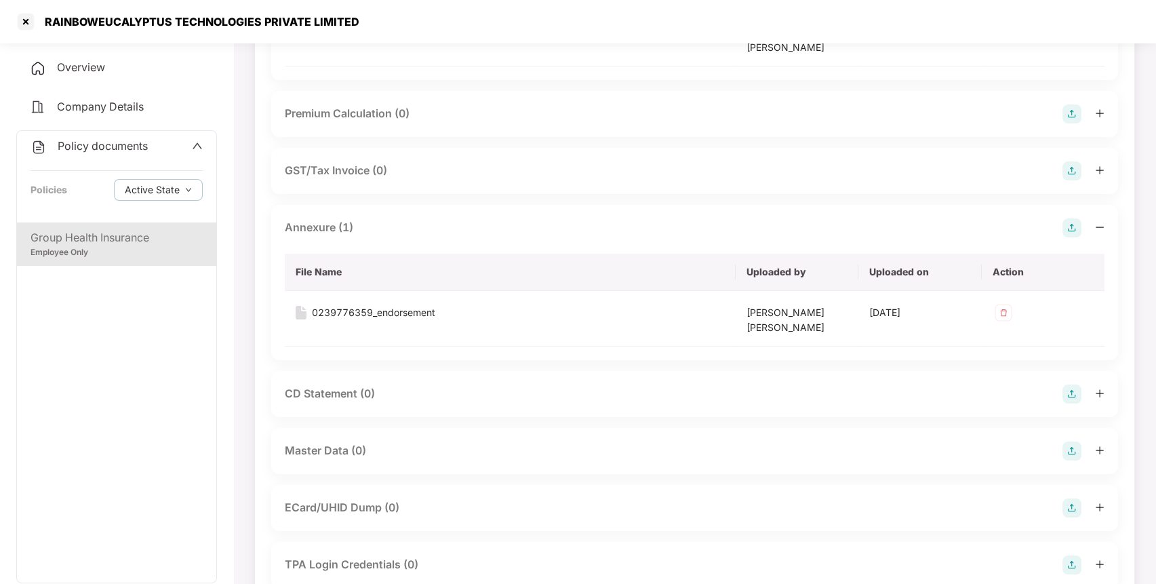
scroll to position [230, 0]
click at [1074, 445] on img at bounding box center [1071, 448] width 19 height 19
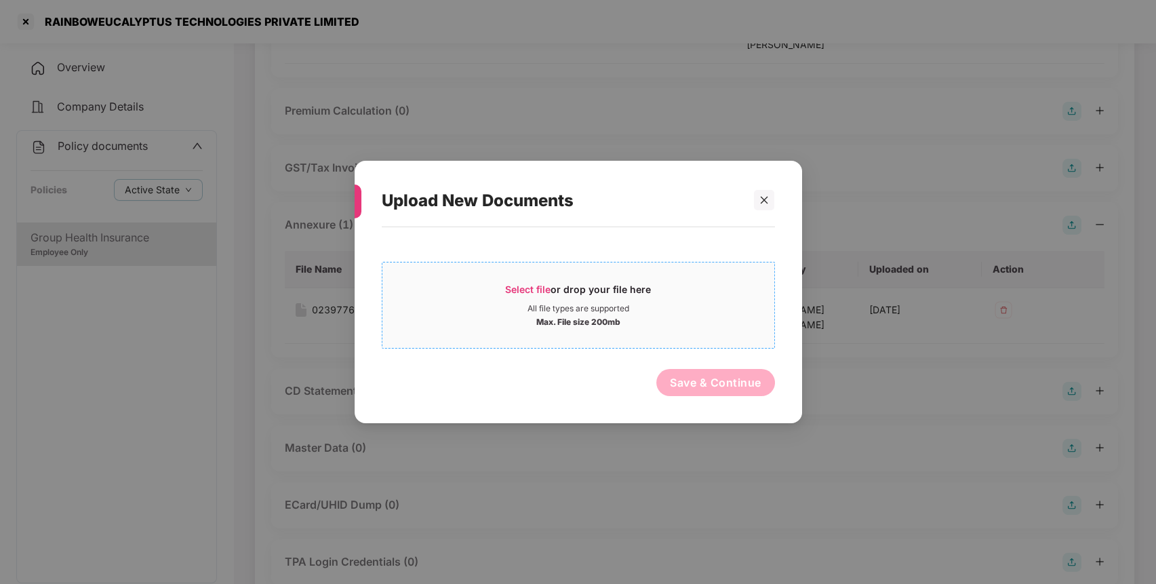
click at [755, 319] on div "Max. File size 200mb" at bounding box center [578, 321] width 392 height 14
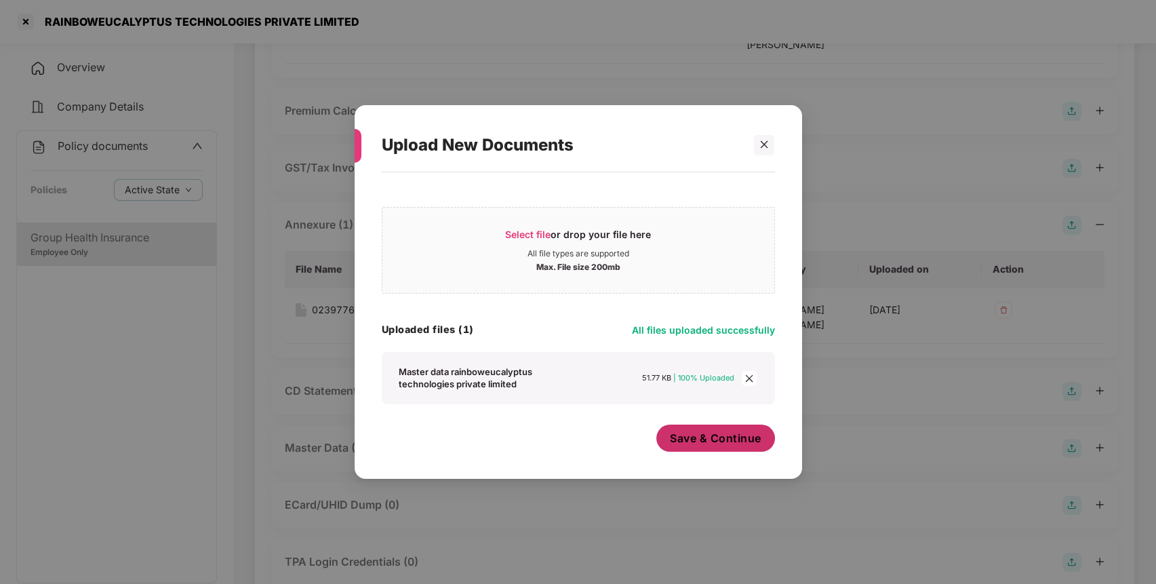
click at [755, 439] on span "Save & Continue" at bounding box center [715, 437] width 91 height 15
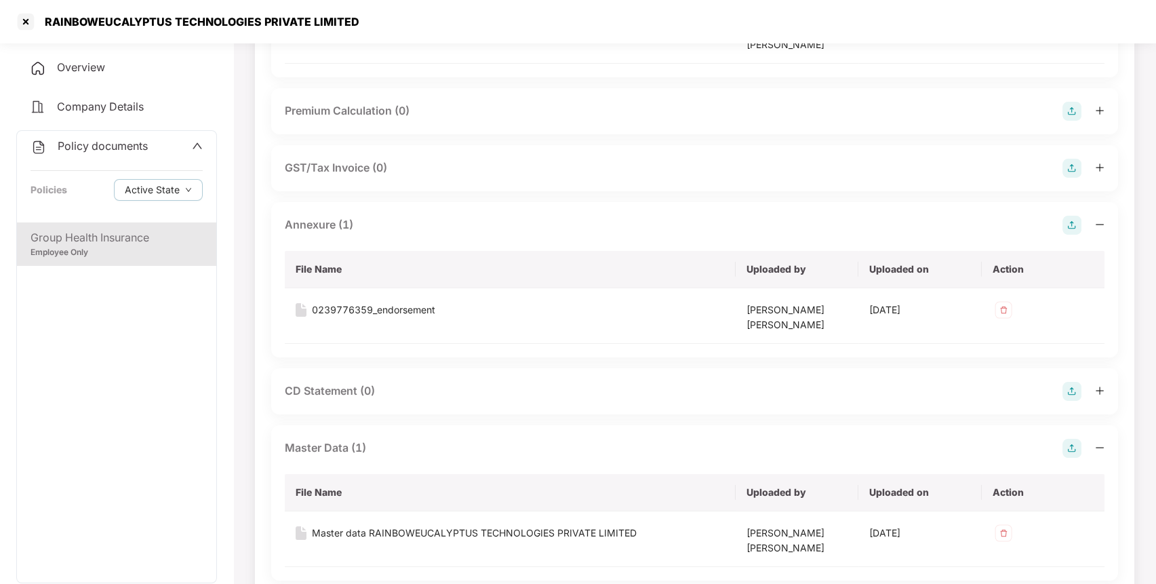
click at [120, 141] on span "Policy documents" at bounding box center [103, 146] width 90 height 14
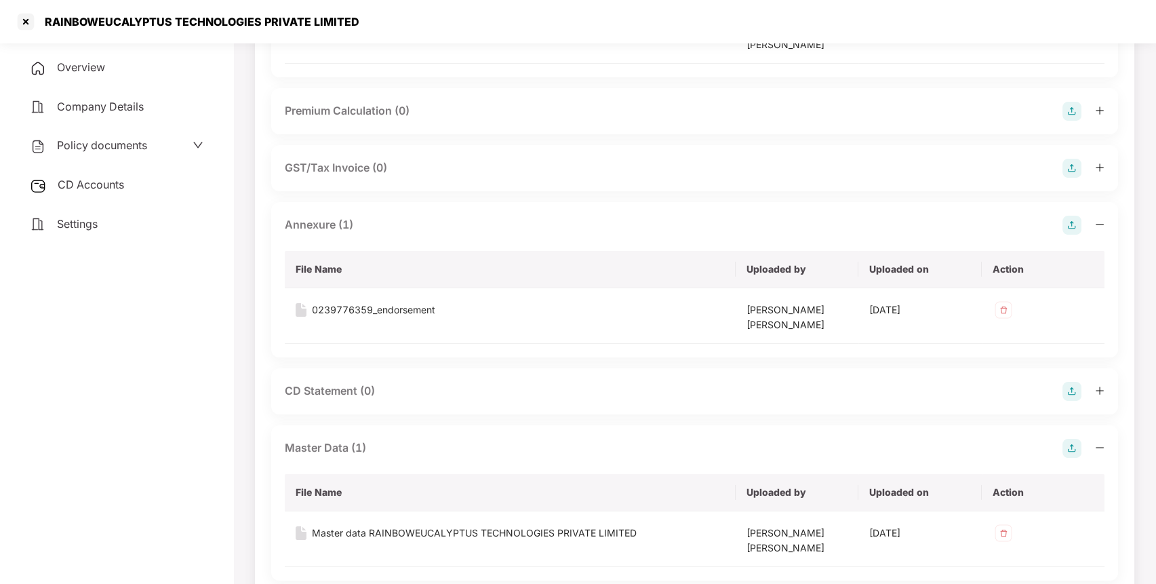
click at [119, 182] on span "CD Accounts" at bounding box center [91, 185] width 66 height 14
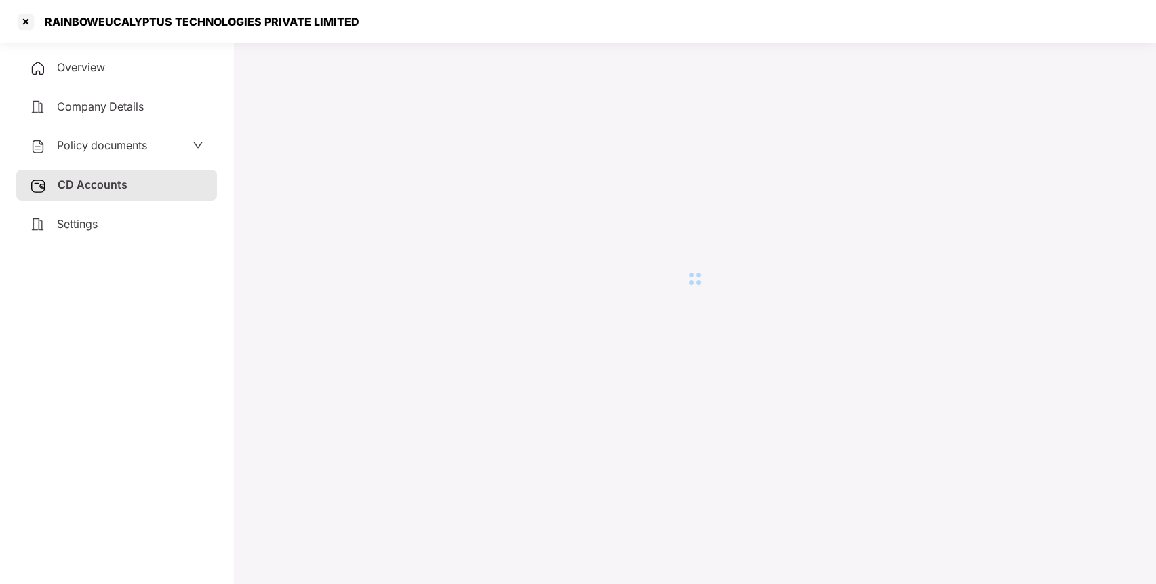
scroll to position [37, 0]
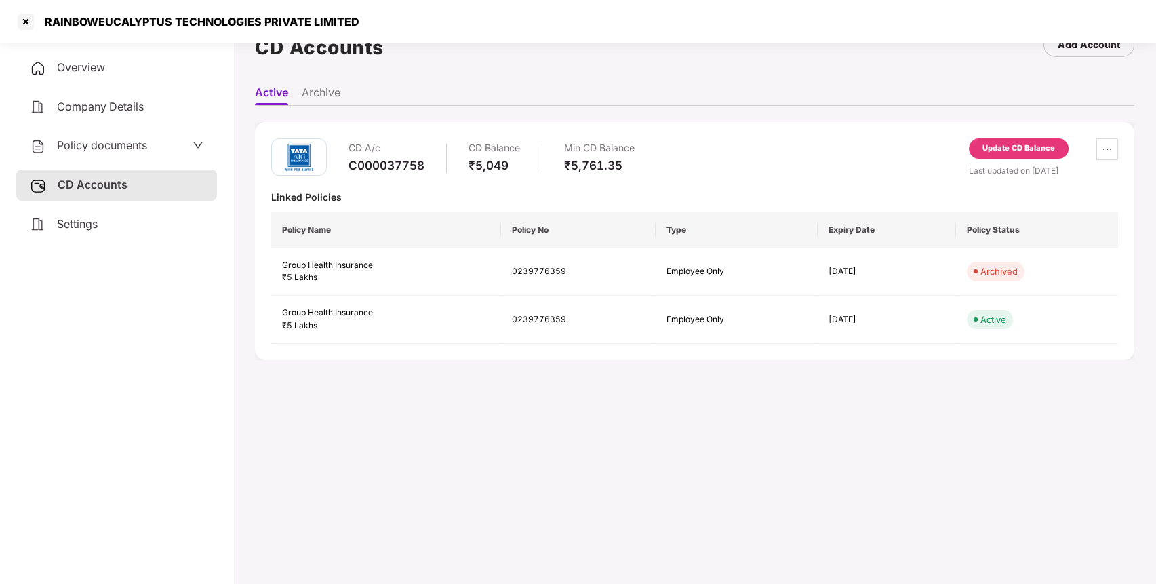
click at [1009, 141] on div "Update CD Balance" at bounding box center [1019, 148] width 100 height 20
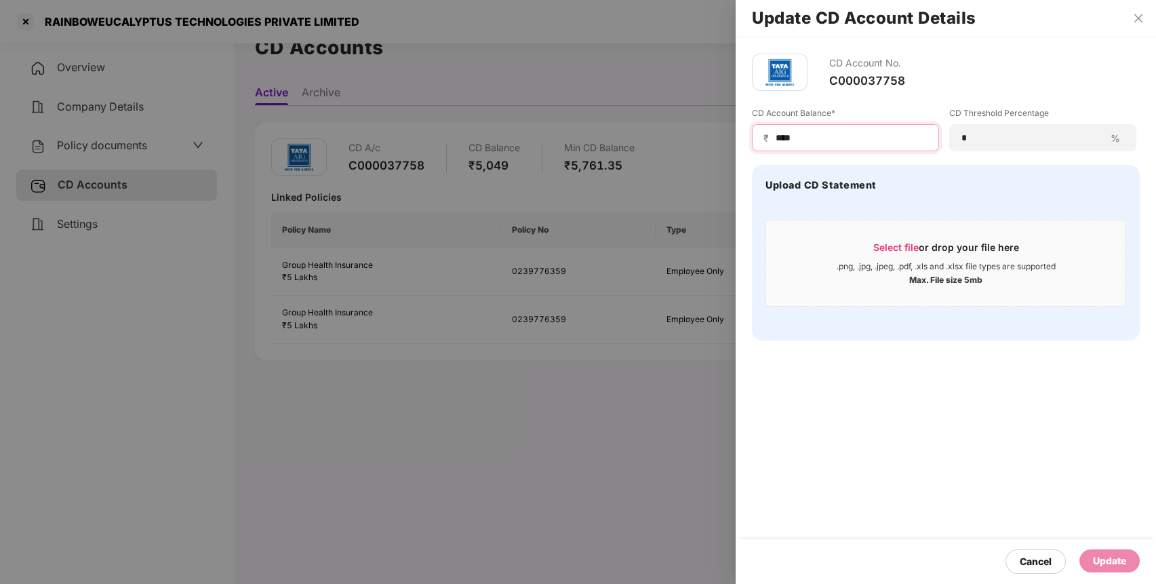
click at [821, 136] on input "****" at bounding box center [850, 138] width 153 height 14
type input "*"
type input "****"
click at [1122, 559] on div "Update" at bounding box center [1109, 560] width 33 height 15
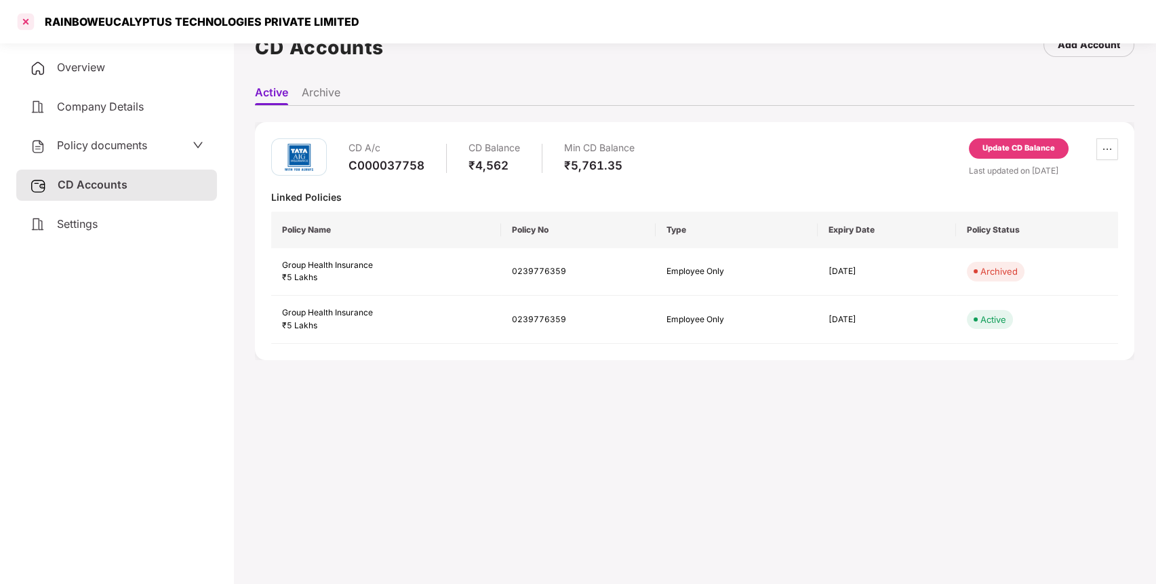
click at [26, 20] on div at bounding box center [26, 22] width 22 height 22
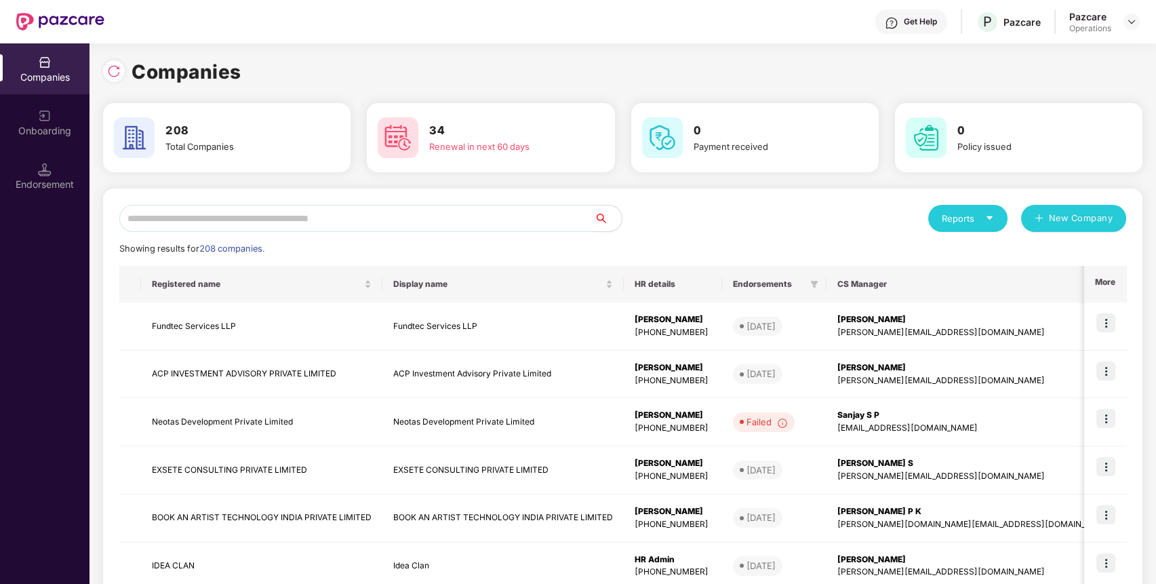
scroll to position [0, 0]
click at [502, 196] on div "Reports New Company Showing results for 208 companies. Registered name Display …" at bounding box center [622, 517] width 1039 height 658
click at [483, 223] on input "text" at bounding box center [356, 218] width 475 height 27
paste input "**********"
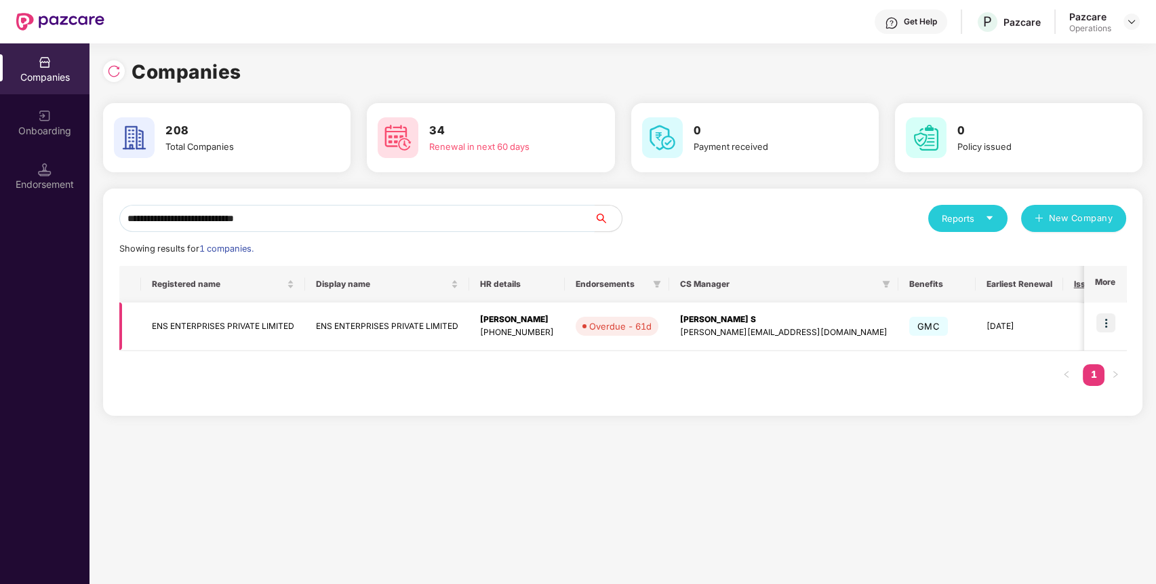
type input "**********"
click at [1103, 326] on img at bounding box center [1105, 322] width 19 height 19
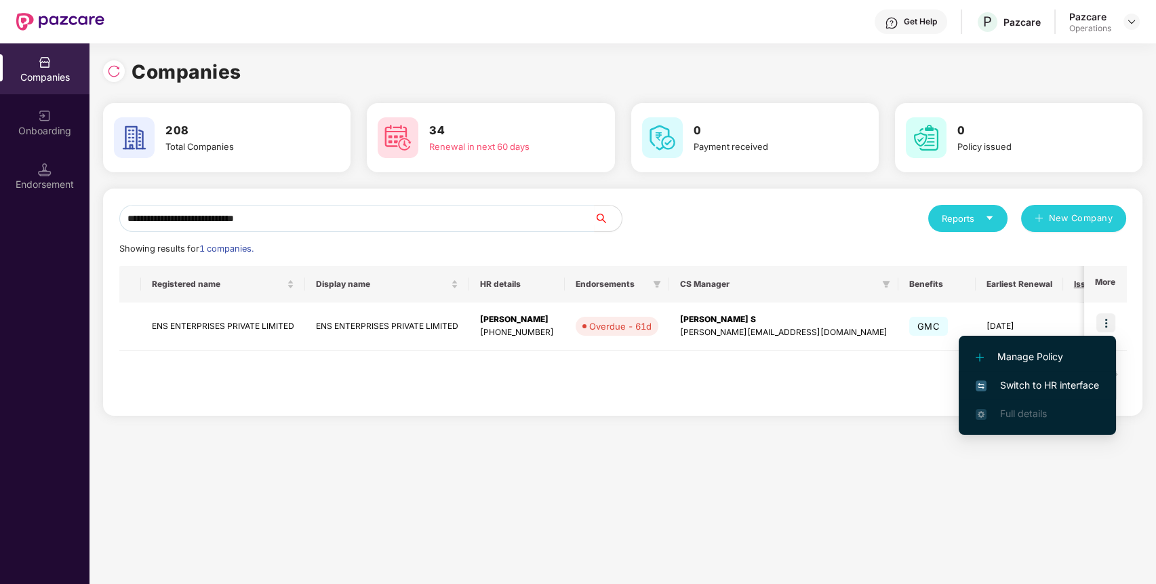
click at [1018, 390] on span "Switch to HR interface" at bounding box center [1036, 385] width 123 height 15
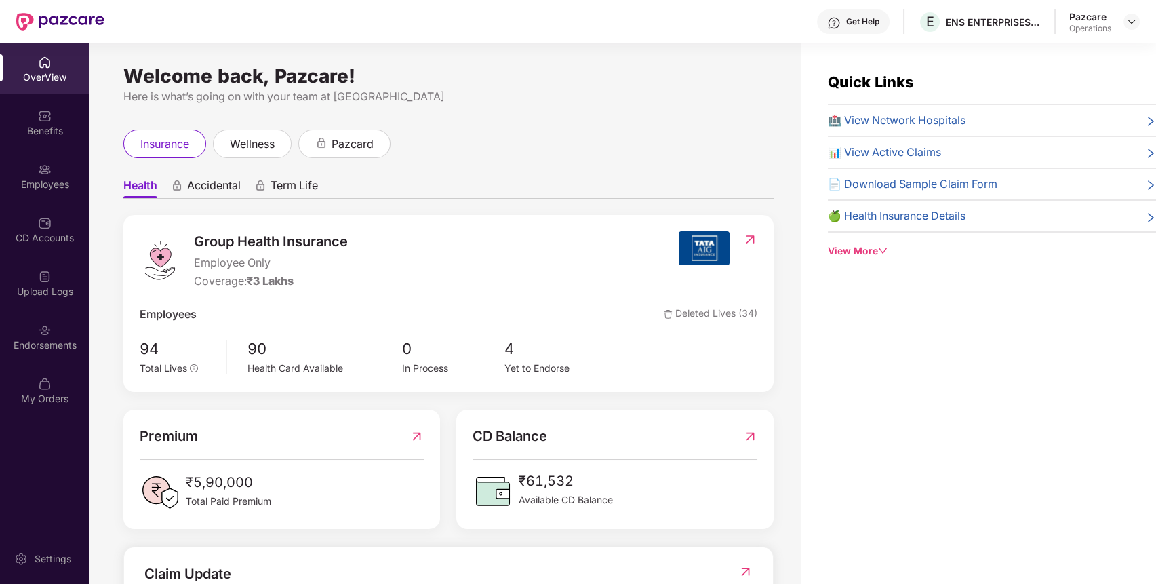
click at [70, 357] on div "Endorsements" at bounding box center [44, 336] width 89 height 51
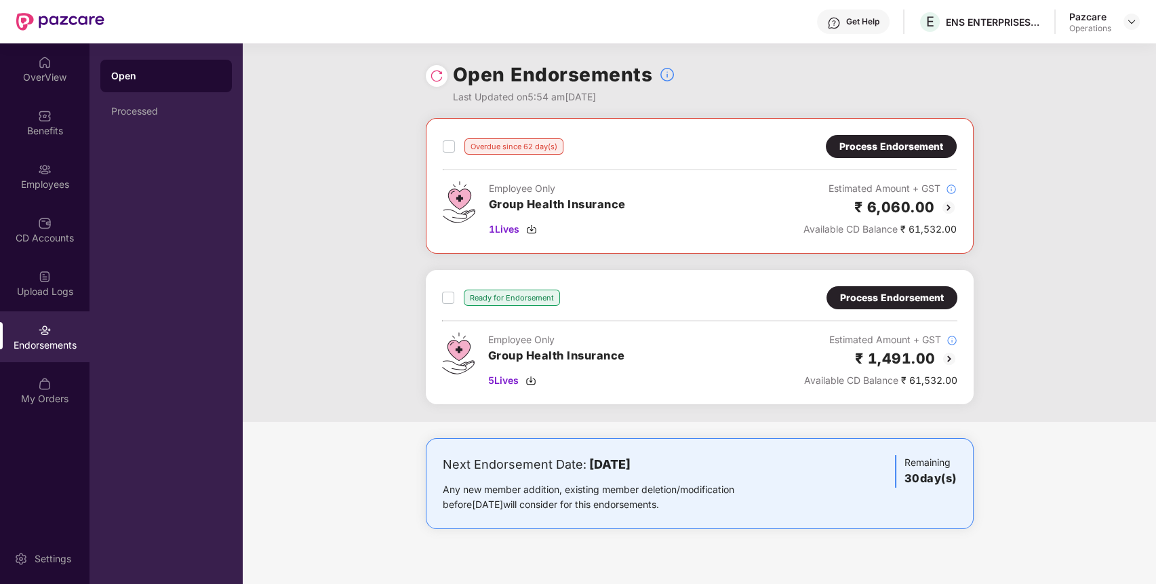
click at [870, 139] on div "Process Endorsement" at bounding box center [891, 146] width 104 height 15
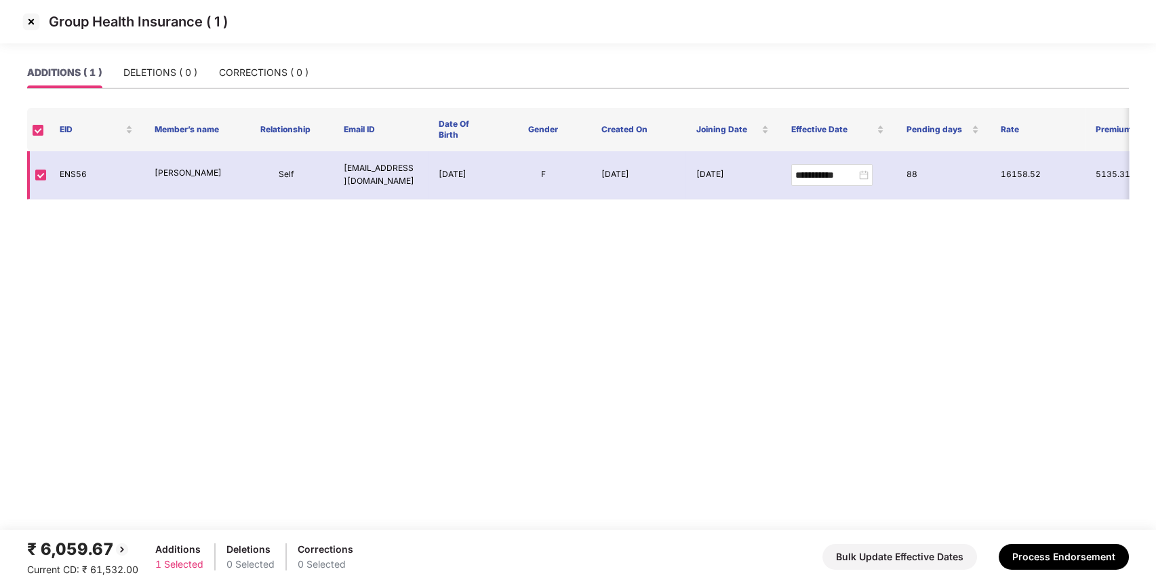
click at [78, 169] on td "ENS56" at bounding box center [96, 175] width 95 height 48
copy td "ENS56"
click at [28, 14] on img at bounding box center [31, 22] width 22 height 22
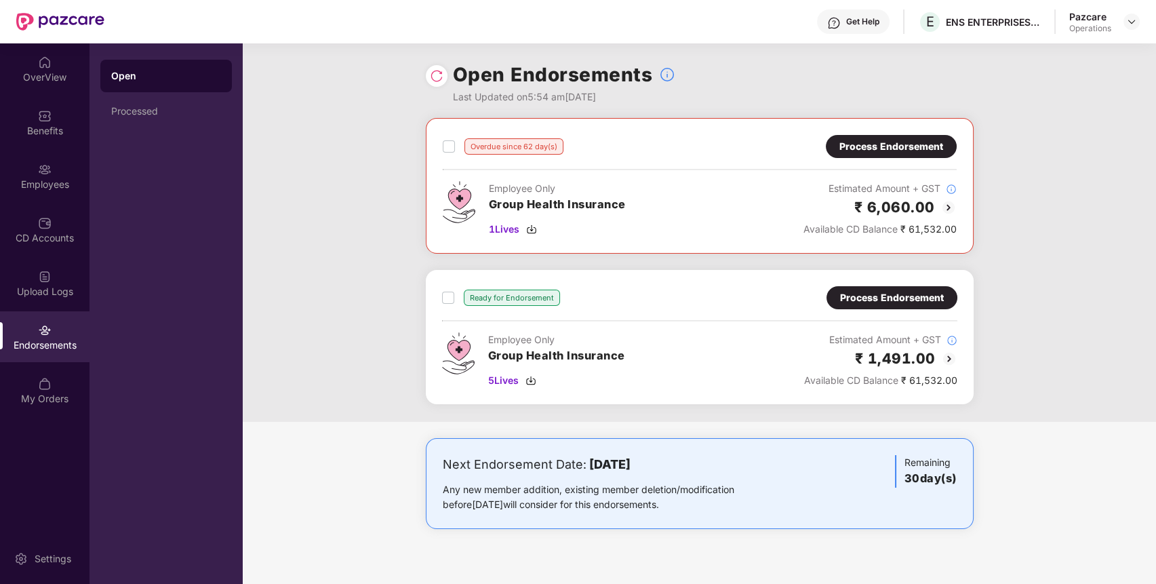
click at [482, 378] on div "Employee Only Group Health Insurance 5 Lives" at bounding box center [533, 360] width 183 height 56
click at [495, 378] on span "5 Lives" at bounding box center [503, 380] width 30 height 15
click at [913, 300] on div "Process Endorsement" at bounding box center [892, 297] width 104 height 15
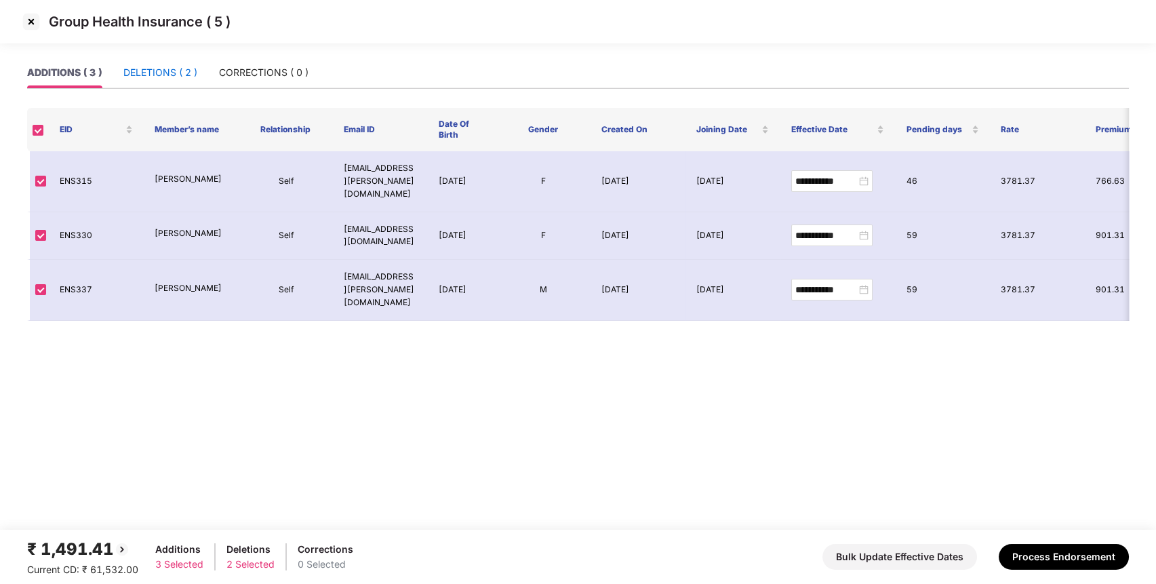
click at [174, 68] on div "DELETIONS ( 2 )" at bounding box center [160, 72] width 74 height 15
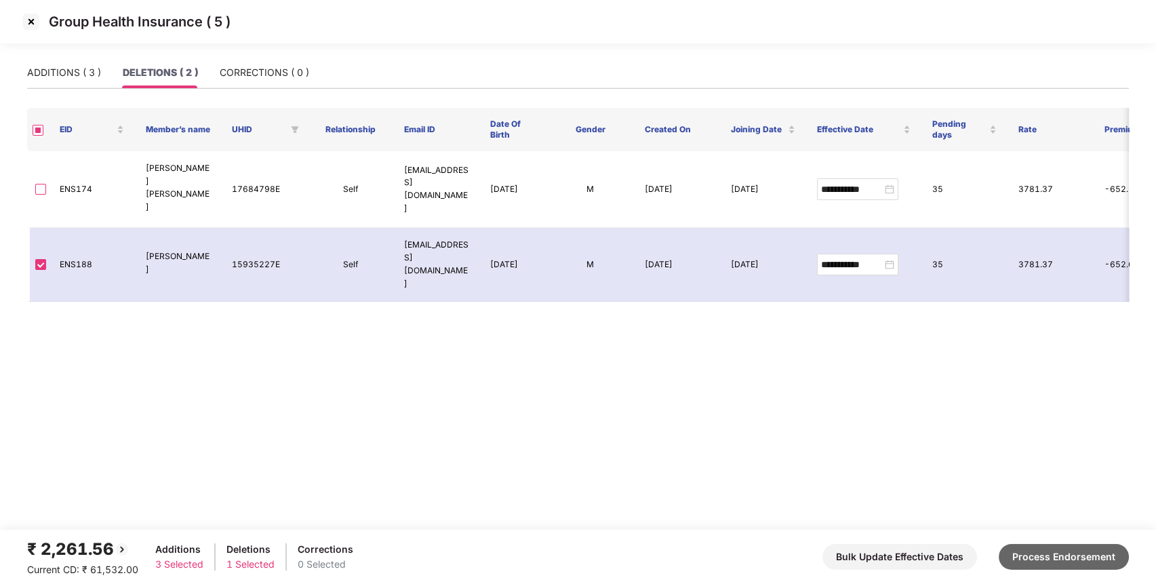
click at [1043, 558] on button "Process Endorsement" at bounding box center [1063, 557] width 130 height 26
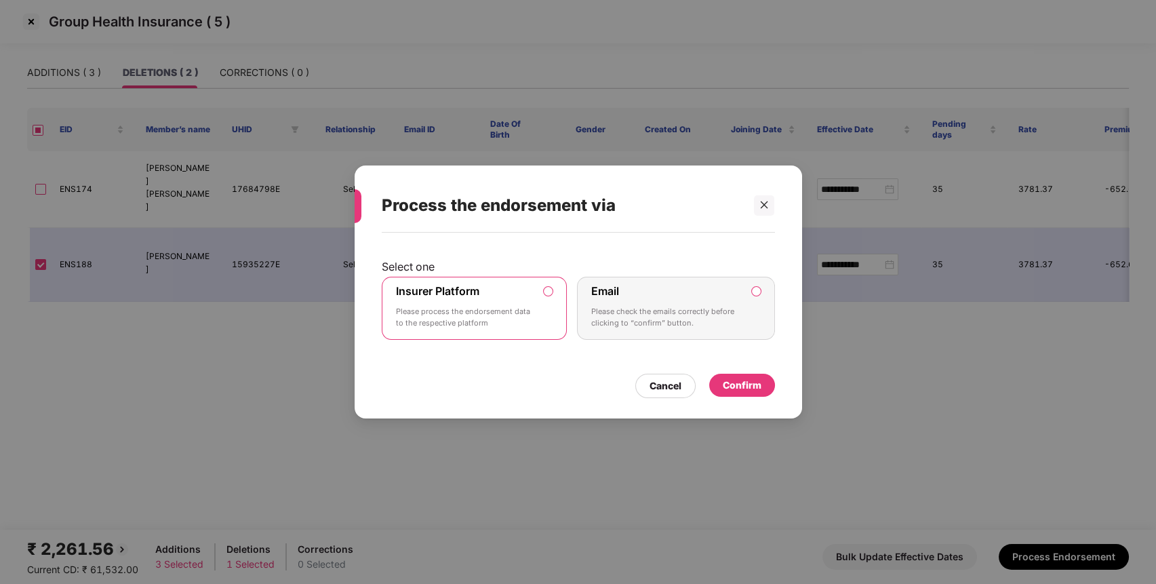
click at [483, 314] on p "Please process the endorsement data to the respective platform" at bounding box center [465, 318] width 138 height 24
drag, startPoint x: 731, startPoint y: 381, endPoint x: 714, endPoint y: 380, distance: 17.0
click at [731, 381] on div "Confirm" at bounding box center [741, 385] width 39 height 15
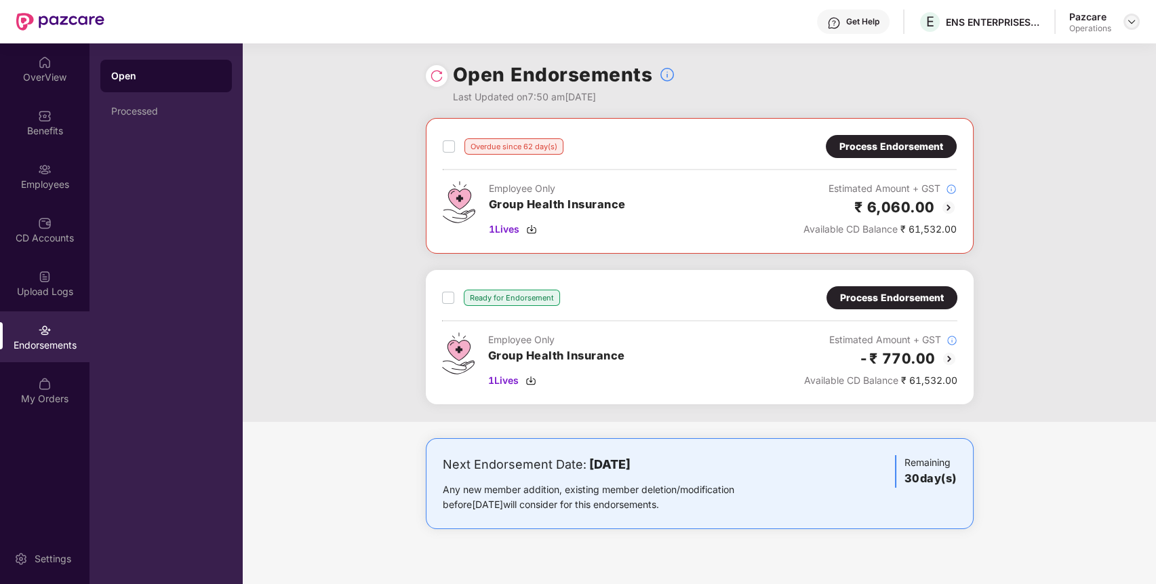
click at [1128, 23] on img at bounding box center [1131, 21] width 11 height 11
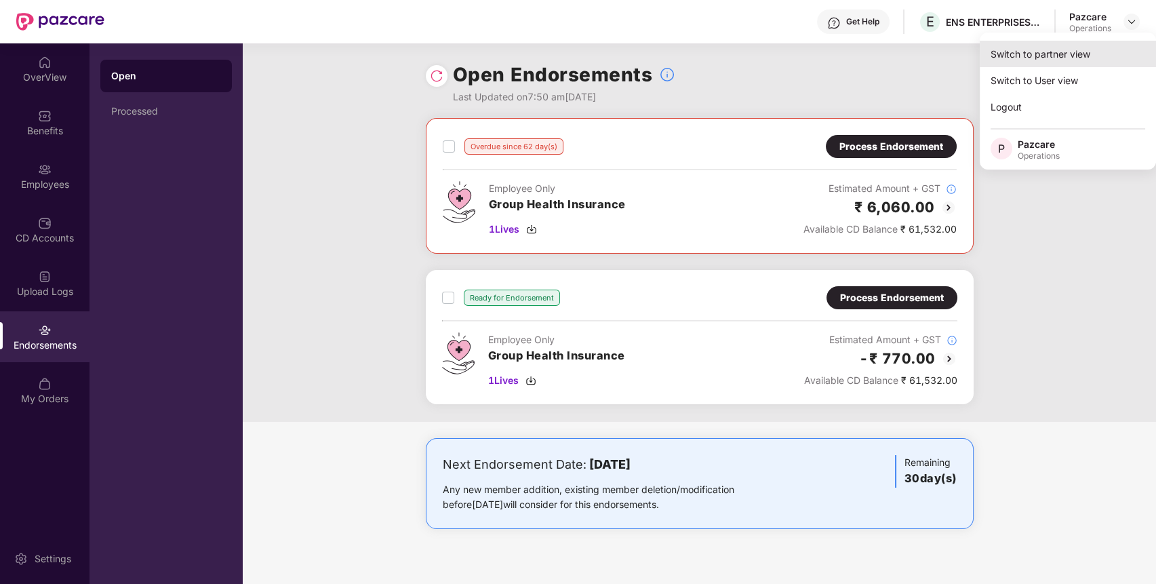
click at [1054, 55] on div "Switch to partner view" at bounding box center [1067, 54] width 176 height 26
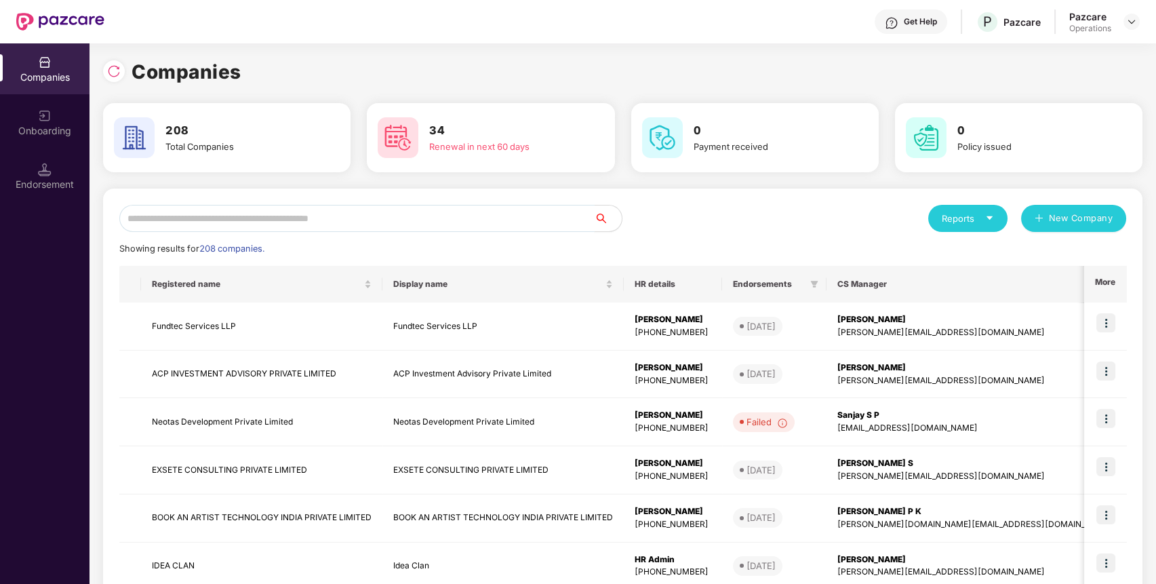
click at [552, 217] on input "text" at bounding box center [356, 218] width 475 height 27
paste input "**********"
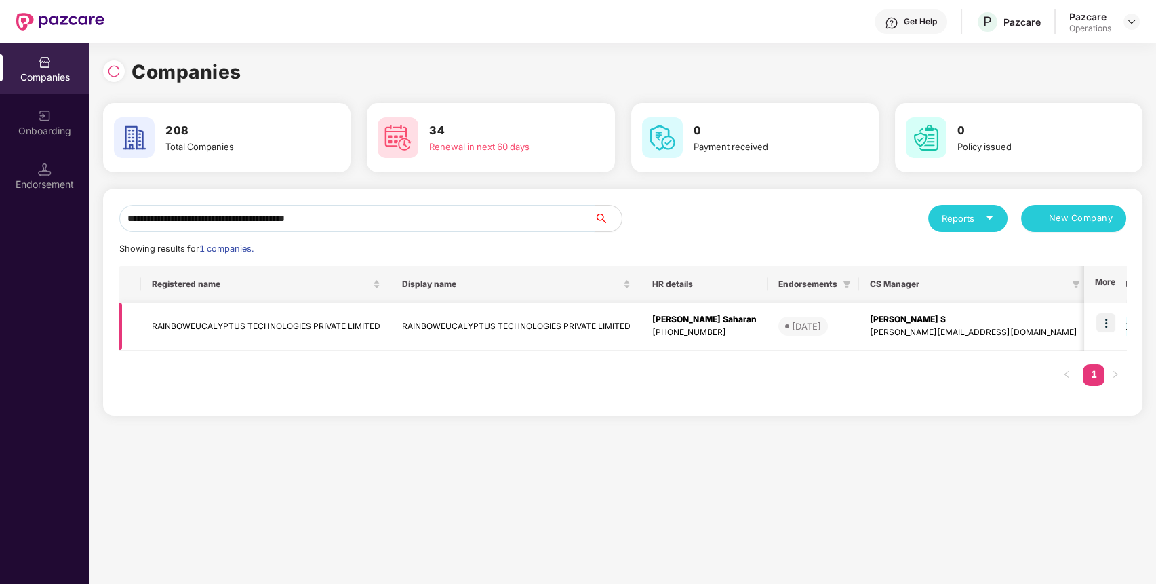
type input "**********"
click at [1107, 326] on img at bounding box center [1105, 322] width 19 height 19
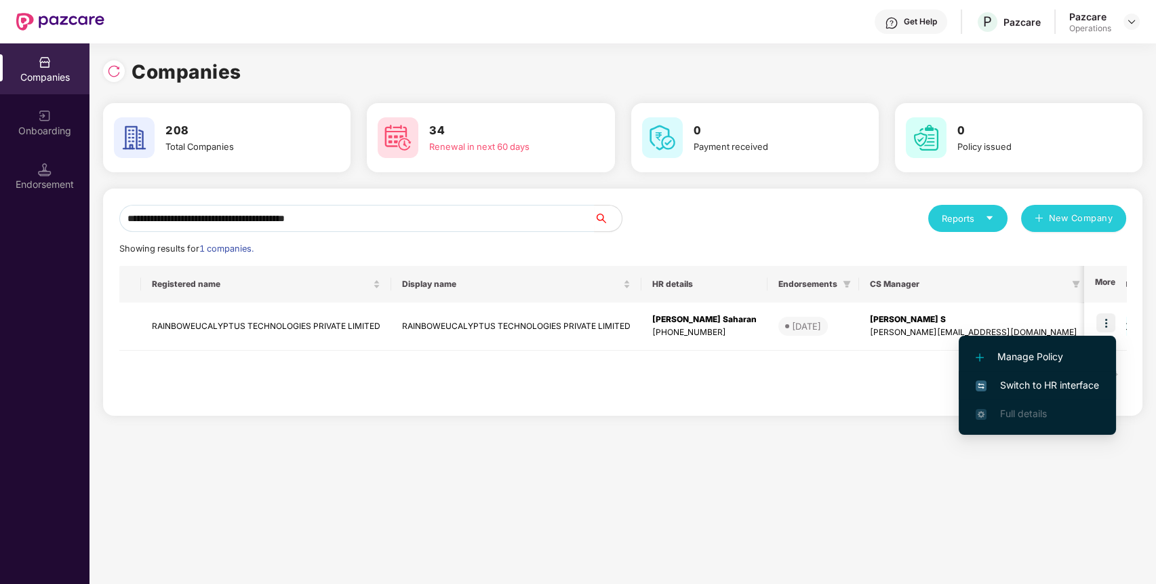
click at [1035, 376] on li "Switch to HR interface" at bounding box center [1036, 385] width 157 height 28
